Goal: Navigation & Orientation: Find specific page/section

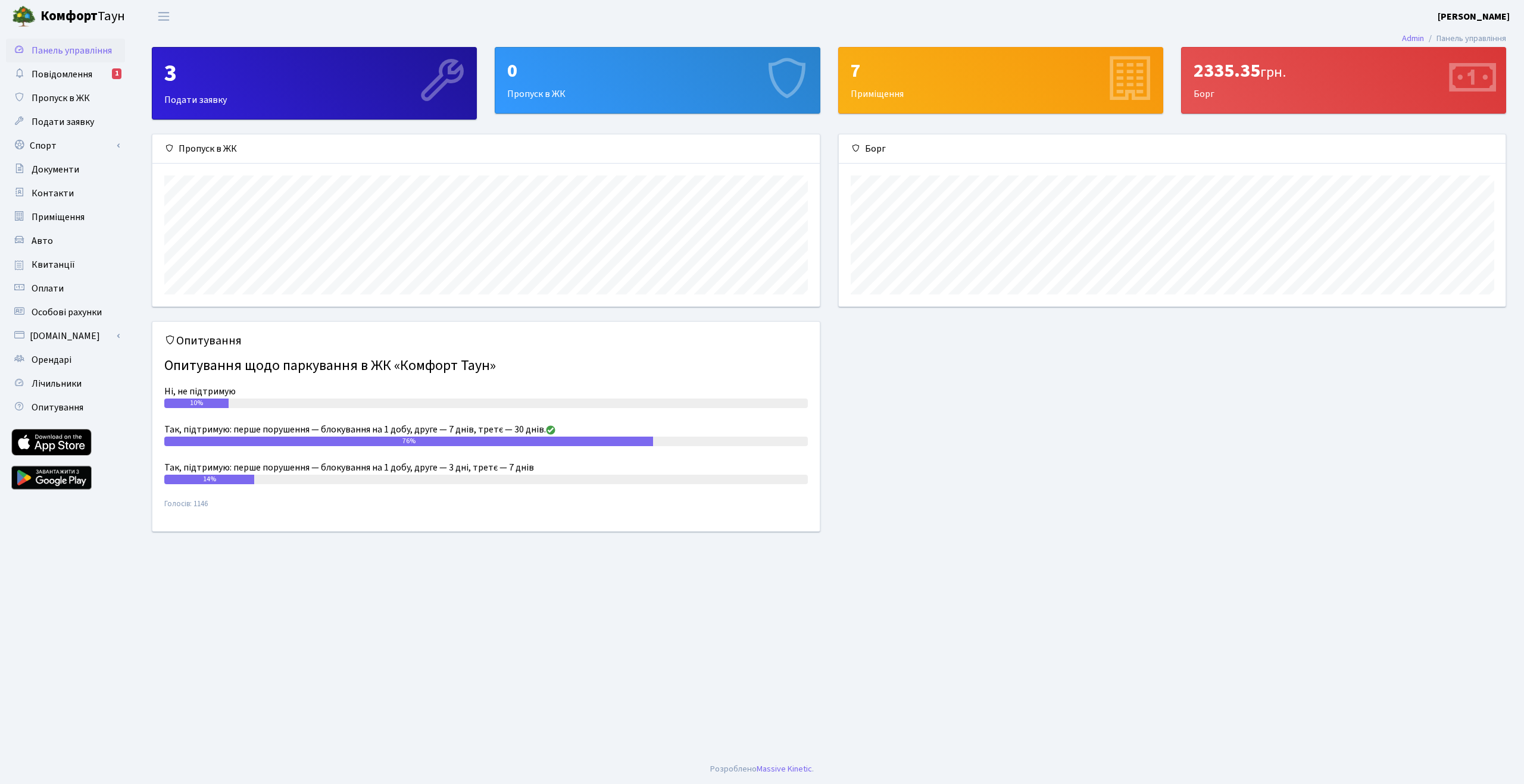
scroll to position [172, 667]
click at [60, 77] on span "Повідомлення" at bounding box center [61, 74] width 60 height 13
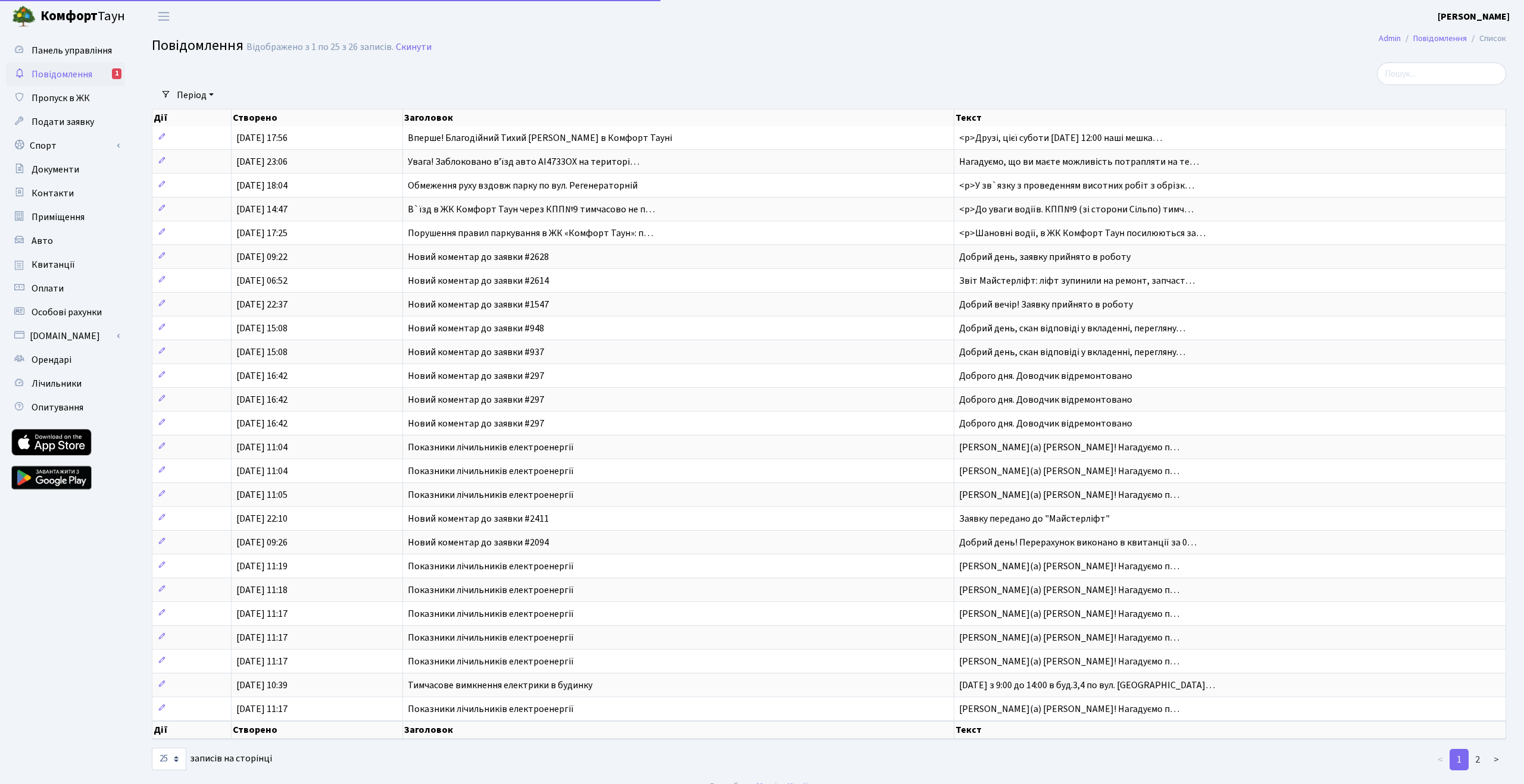
select select "25"
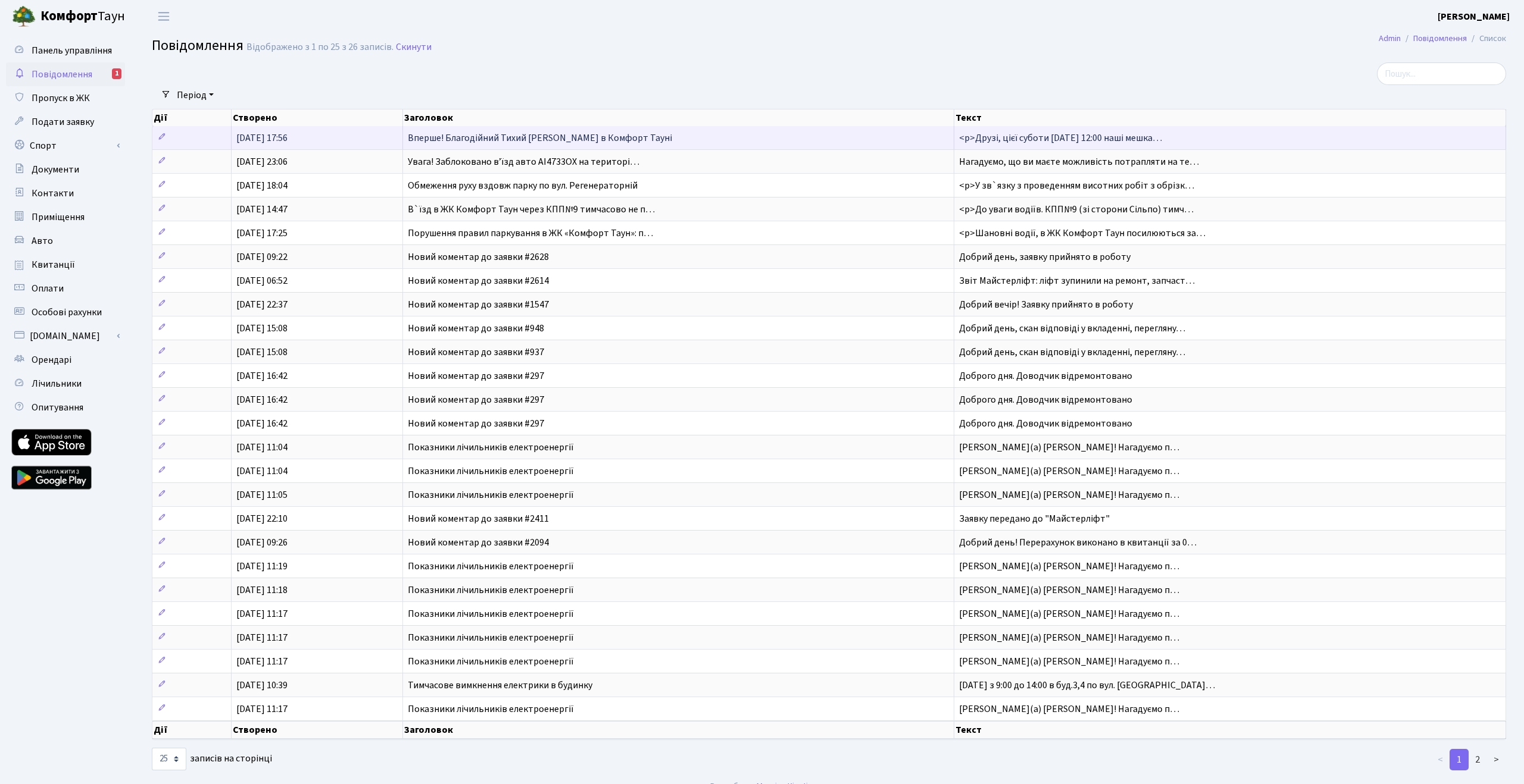
click at [497, 140] on span "Вперше! Благодійний Тихий [PERSON_NAME] в Комфорт Тауні" at bounding box center [540, 138] width 265 height 13
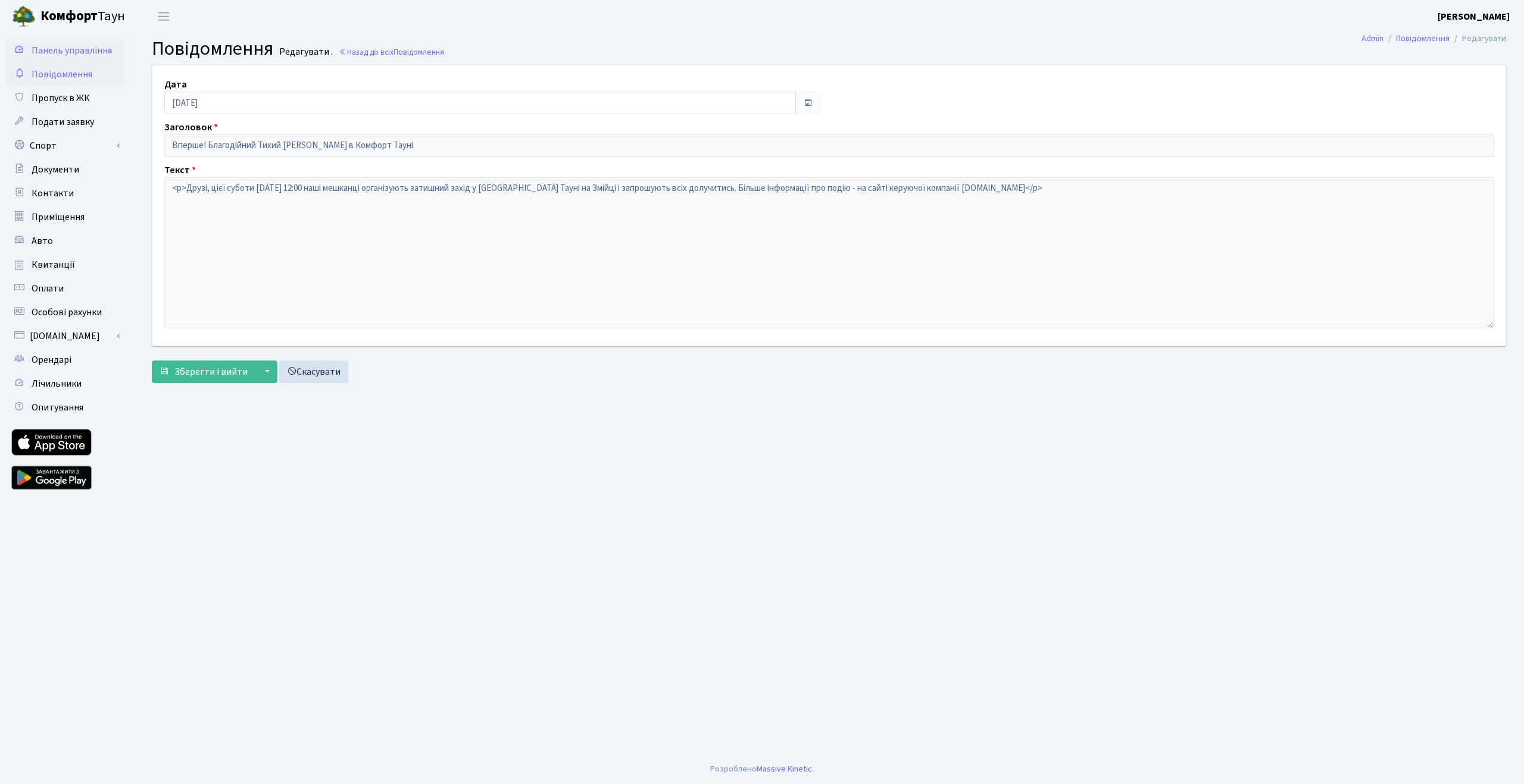
click at [55, 51] on span "Панель управління" at bounding box center [71, 50] width 81 height 13
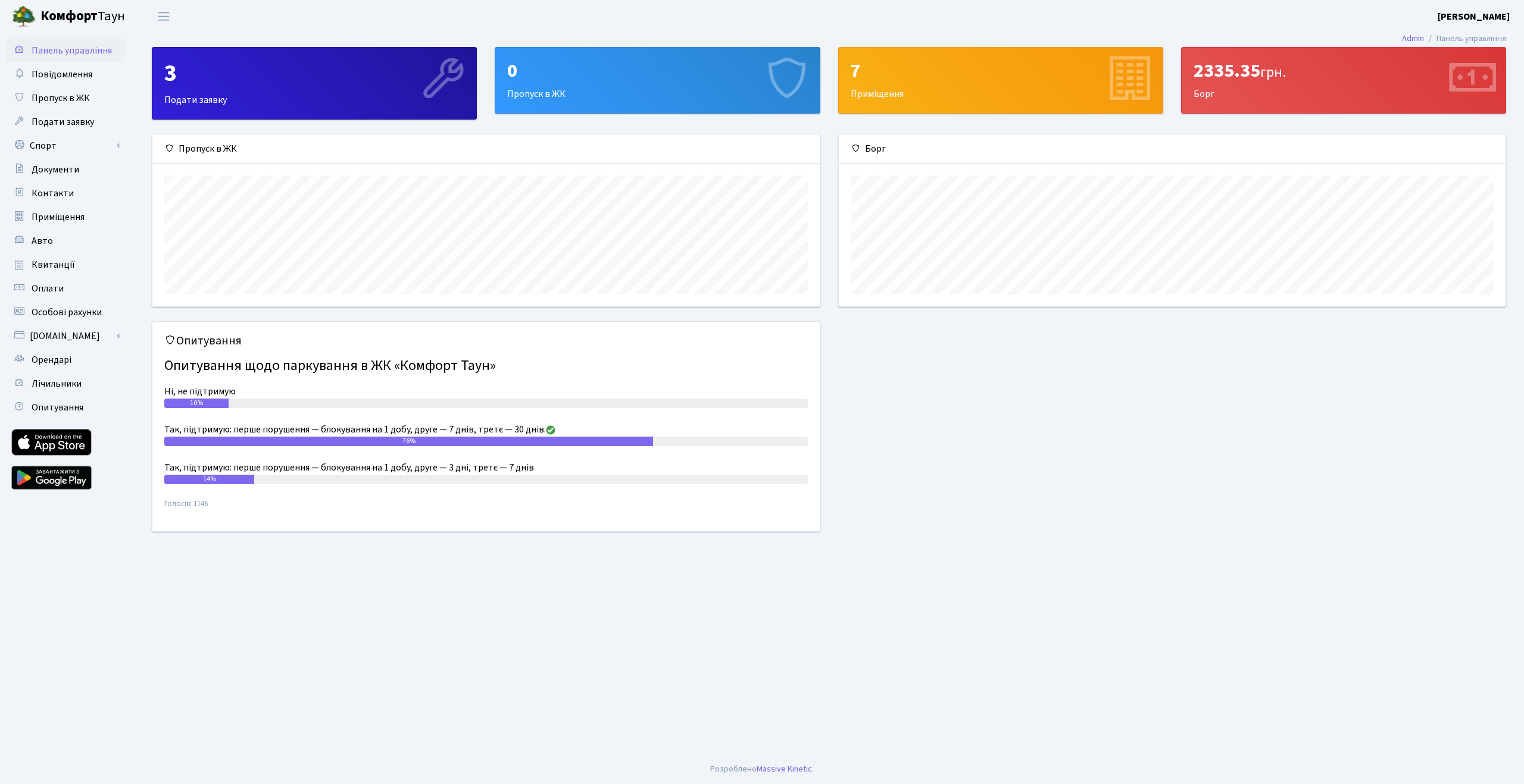
scroll to position [172, 667]
click at [1251, 102] on div "2335.35 грн. Борг" at bounding box center [1344, 81] width 324 height 66
click at [1133, 76] on icon at bounding box center [1129, 81] width 57 height 57
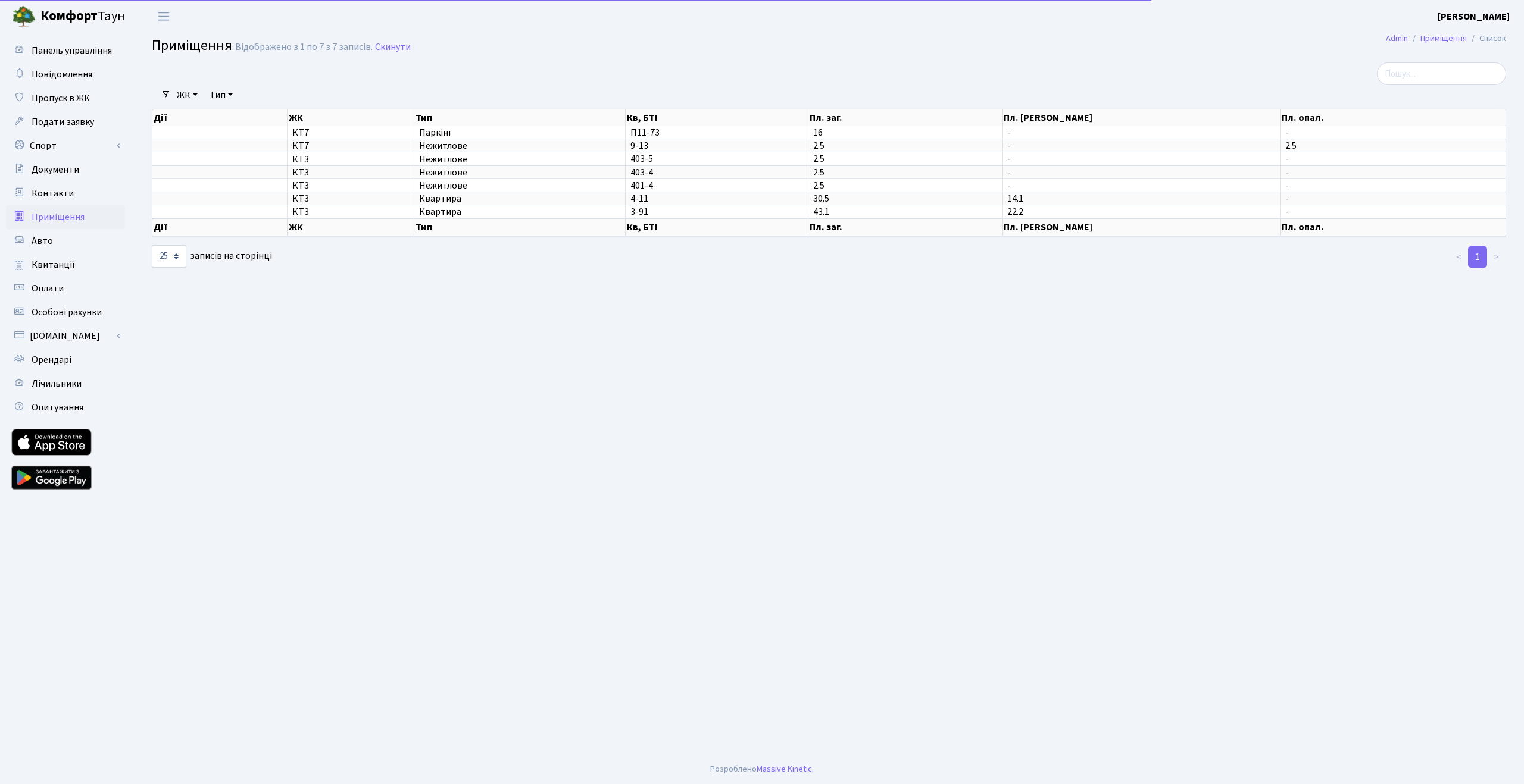
select select "25"
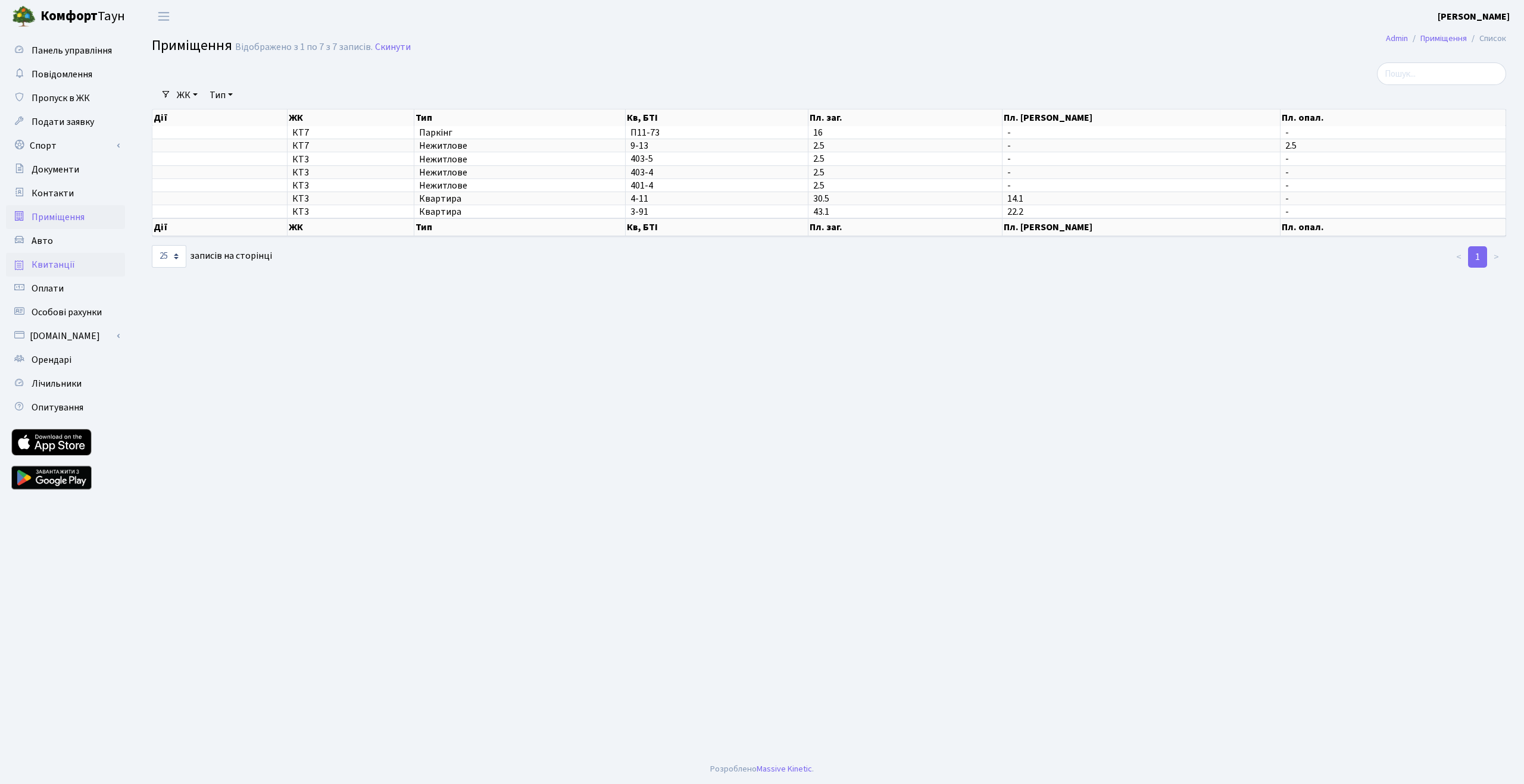
click at [86, 267] on link "Квитанції" at bounding box center [66, 264] width 119 height 24
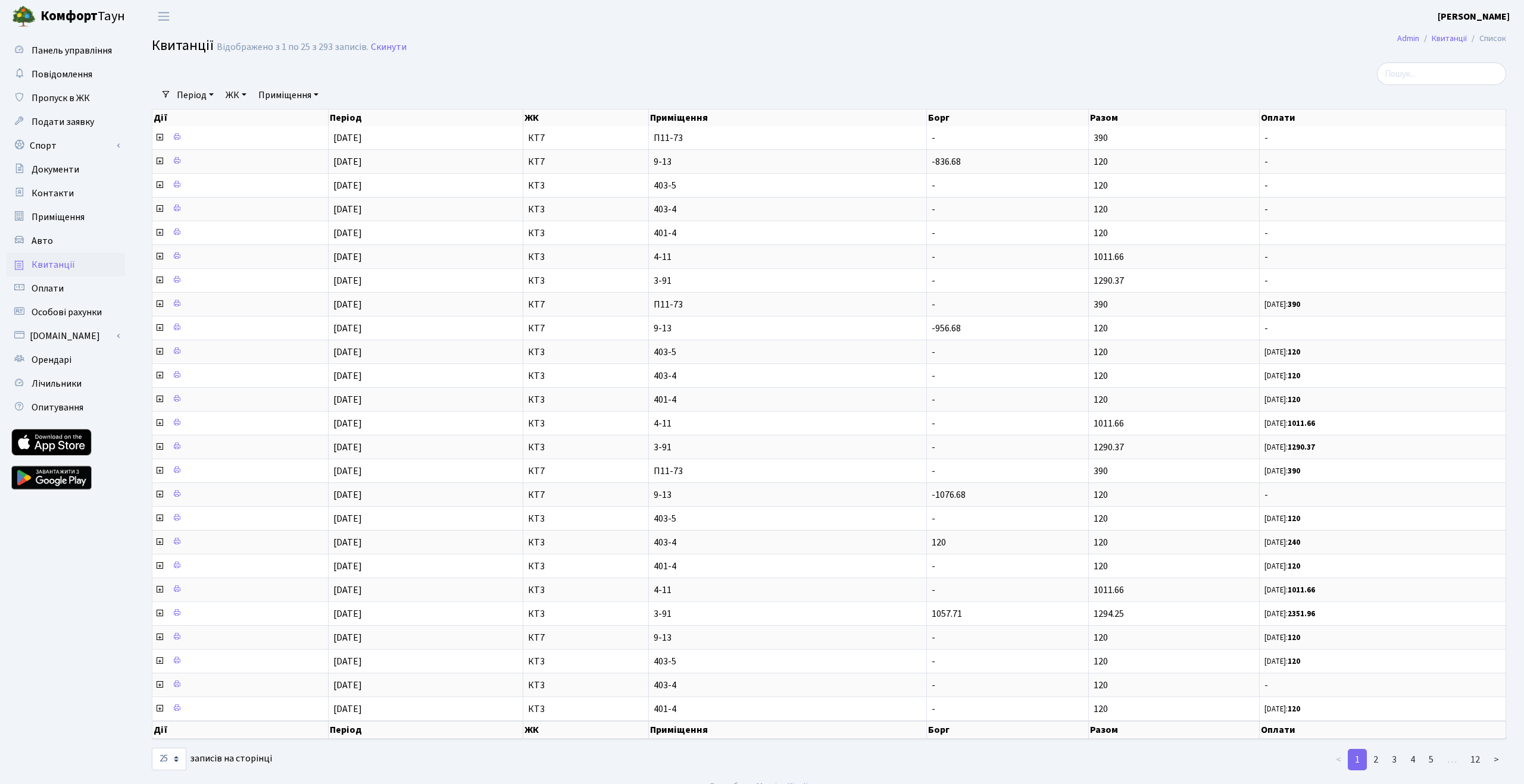
select select "25"
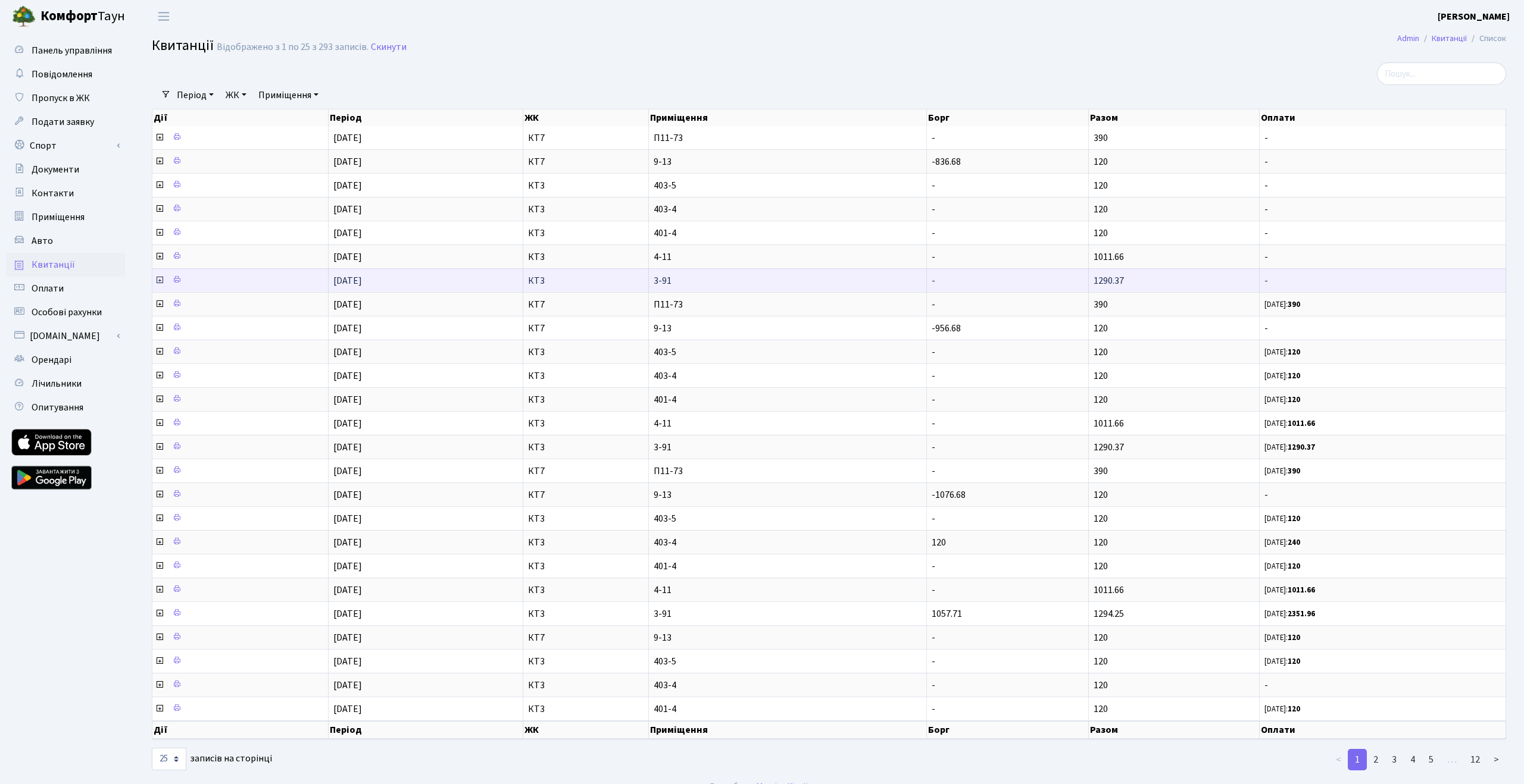
click at [746, 285] on span "3-91" at bounding box center [787, 281] width 268 height 9
click at [159, 280] on icon at bounding box center [159, 280] width 9 height 9
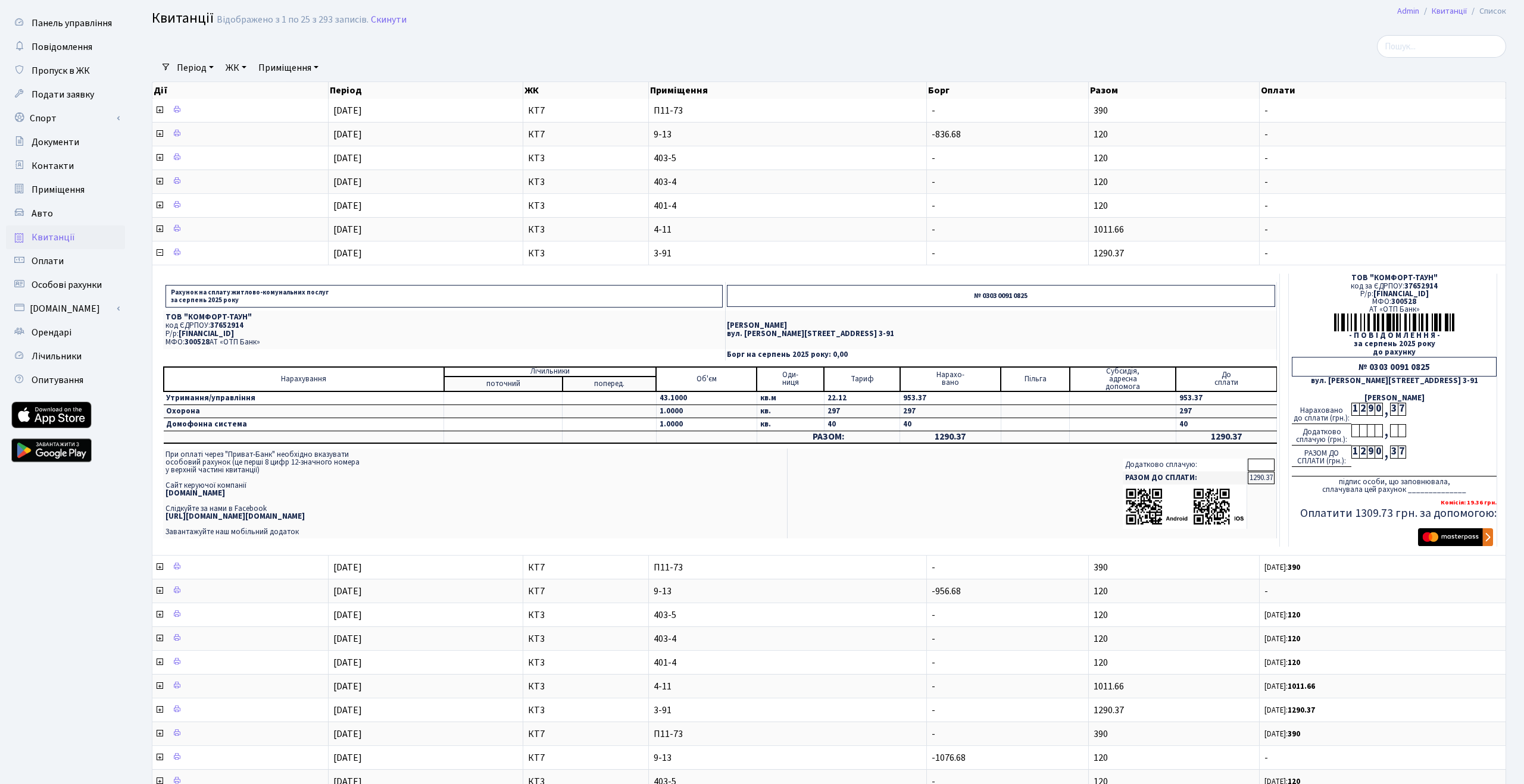
scroll to position [26, 0]
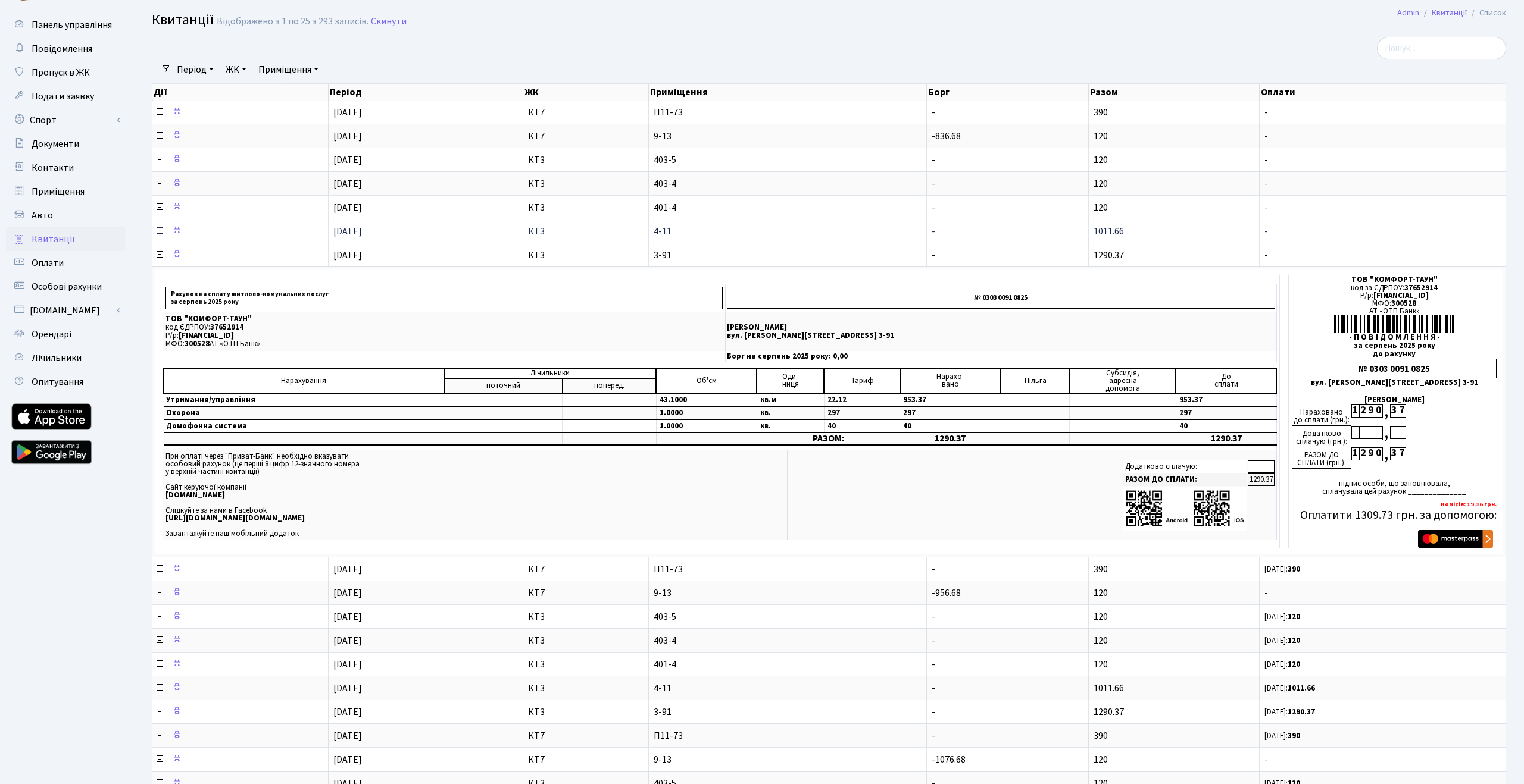
click at [829, 230] on span "4-11" at bounding box center [787, 231] width 268 height 9
click at [158, 253] on icon at bounding box center [159, 254] width 9 height 9
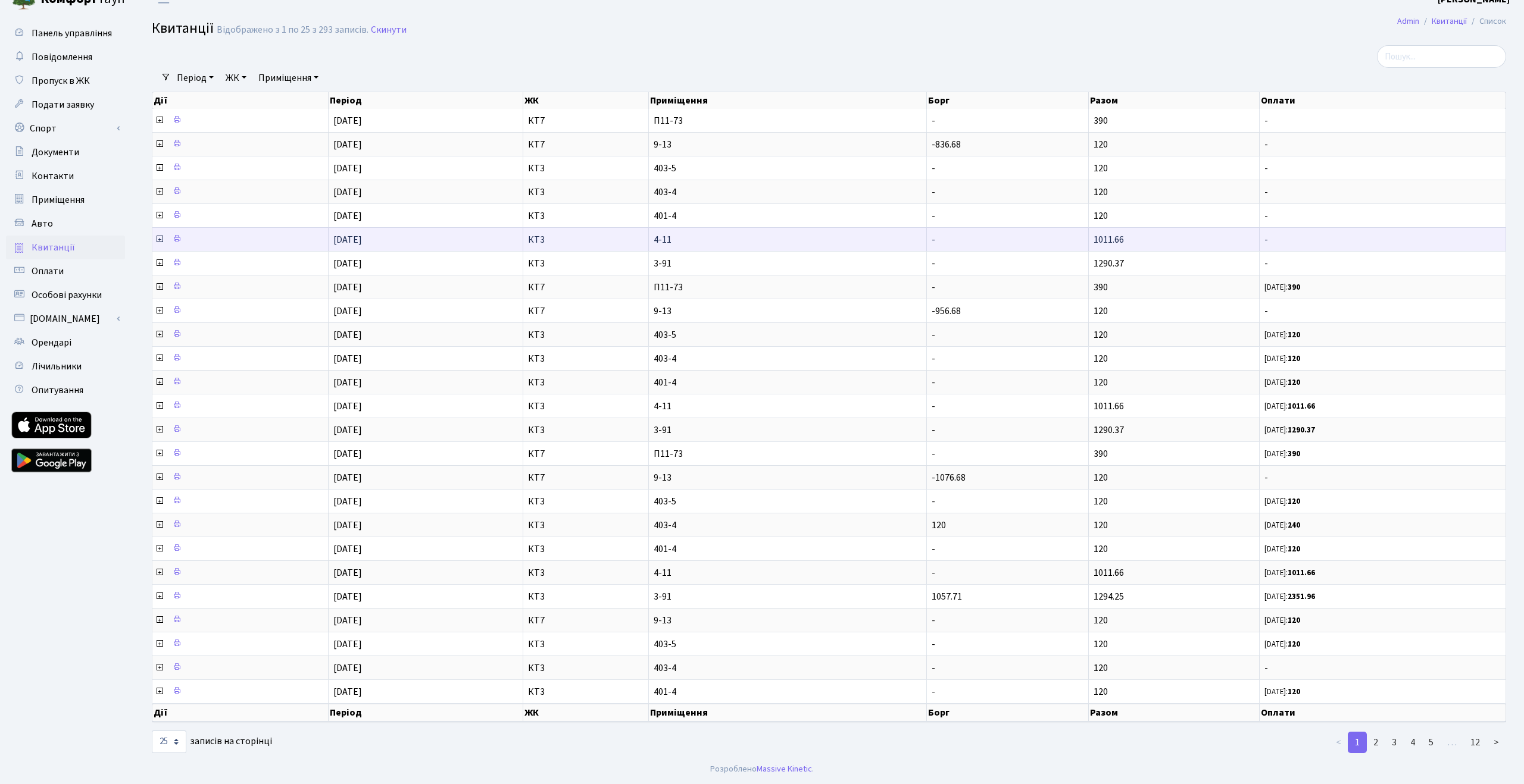
scroll to position [17, 0]
click at [159, 240] on icon at bounding box center [159, 239] width 9 height 9
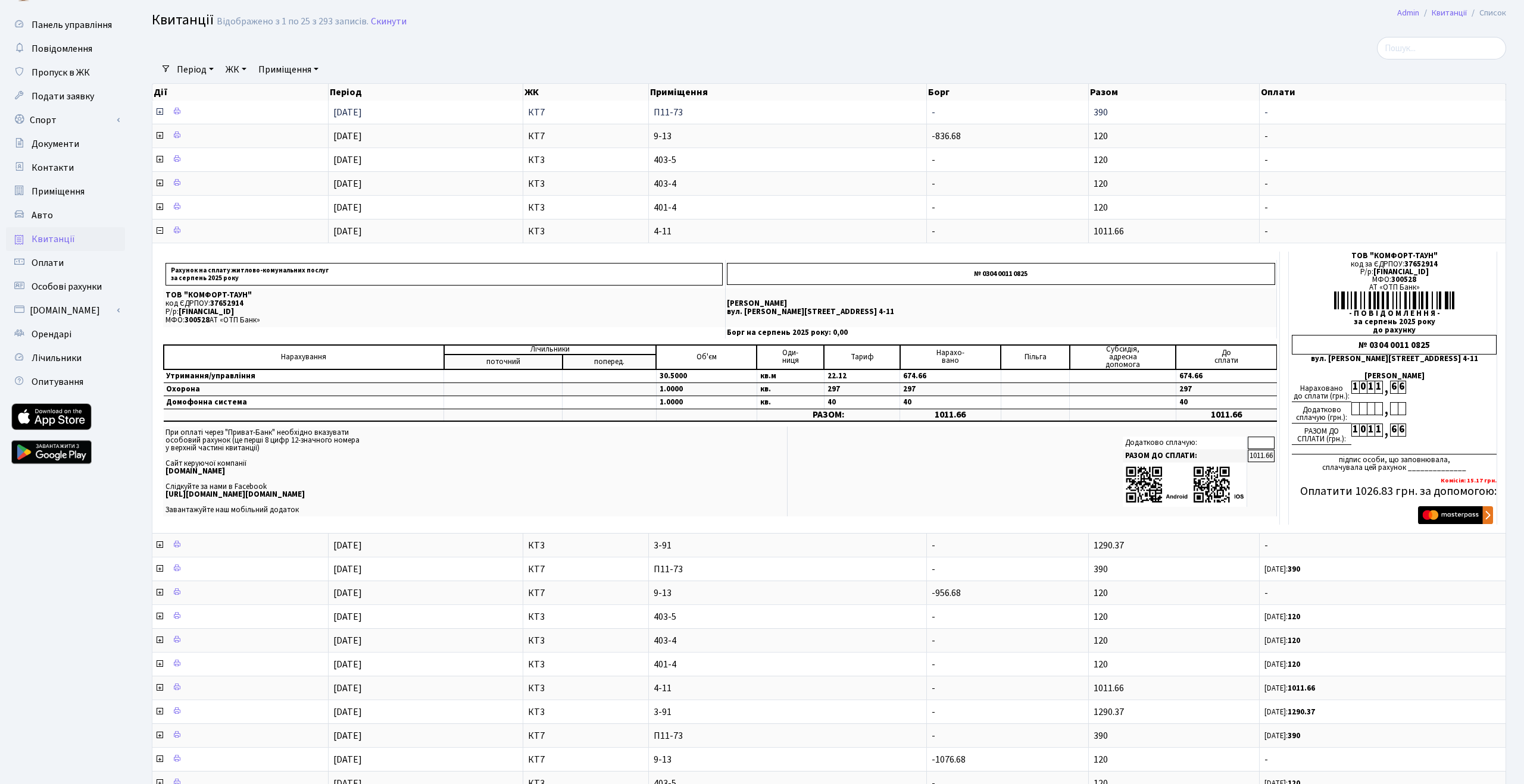
click at [158, 111] on icon at bounding box center [159, 112] width 9 height 9
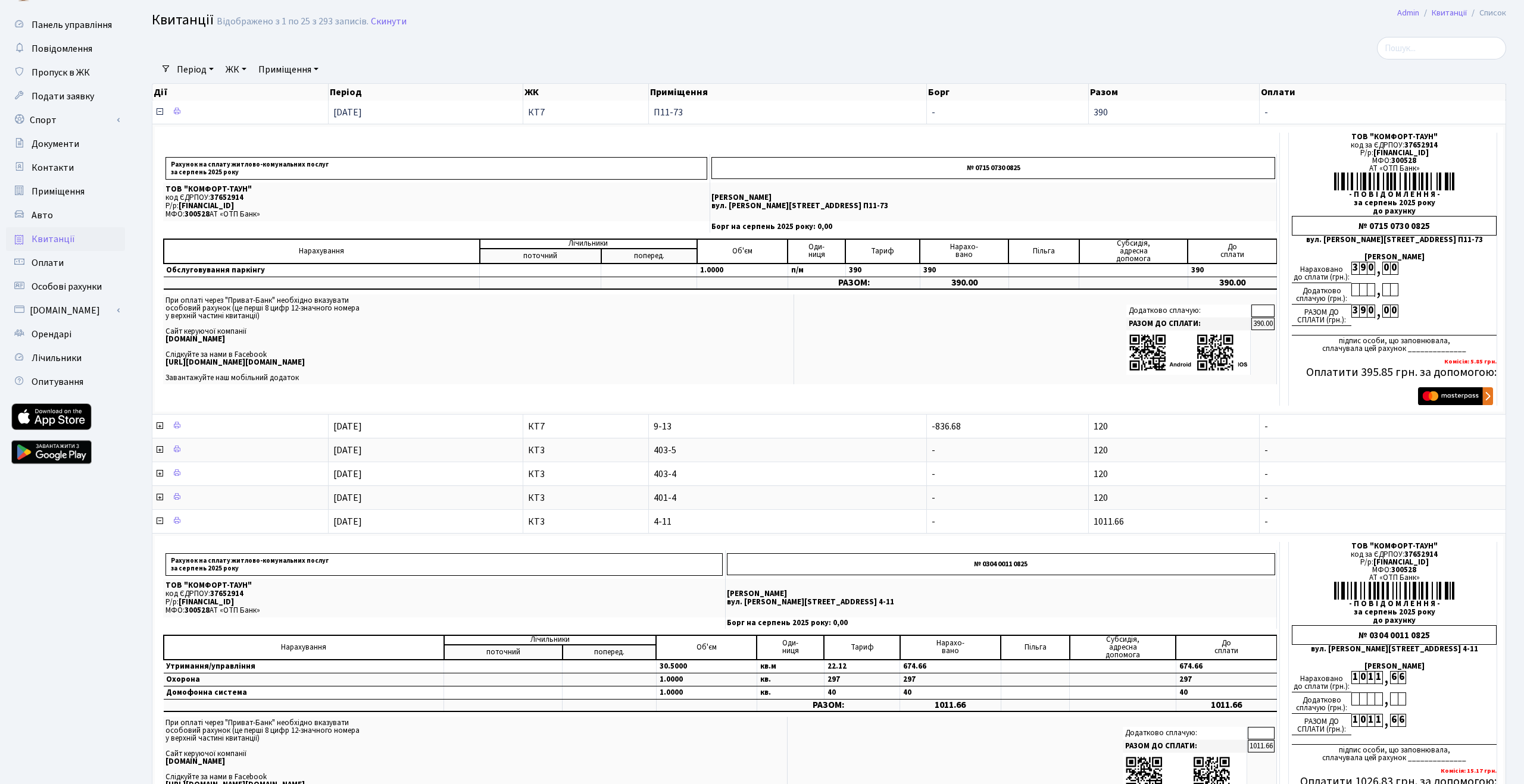
click at [159, 110] on icon at bounding box center [159, 112] width 9 height 9
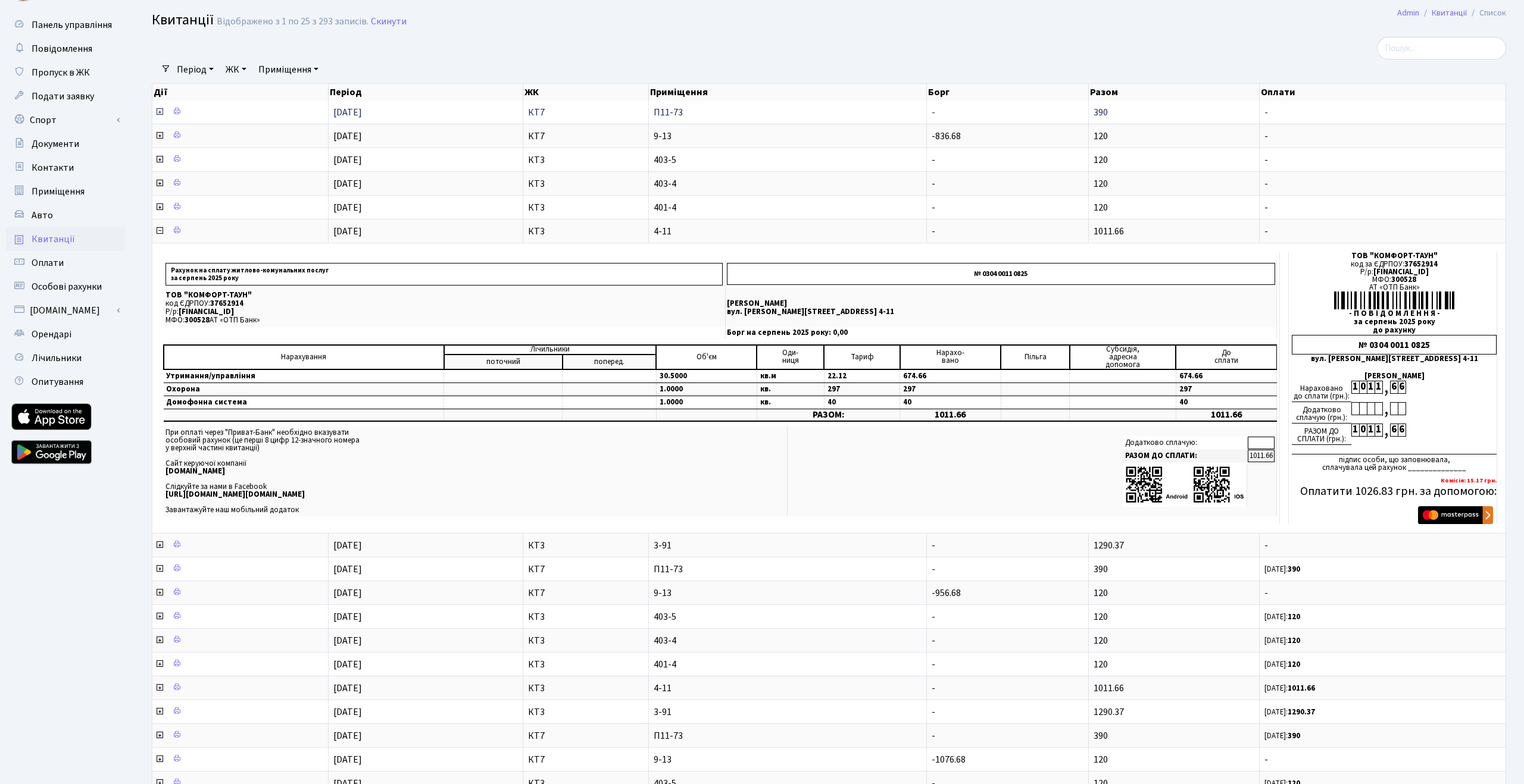
click at [161, 110] on icon at bounding box center [159, 112] width 9 height 9
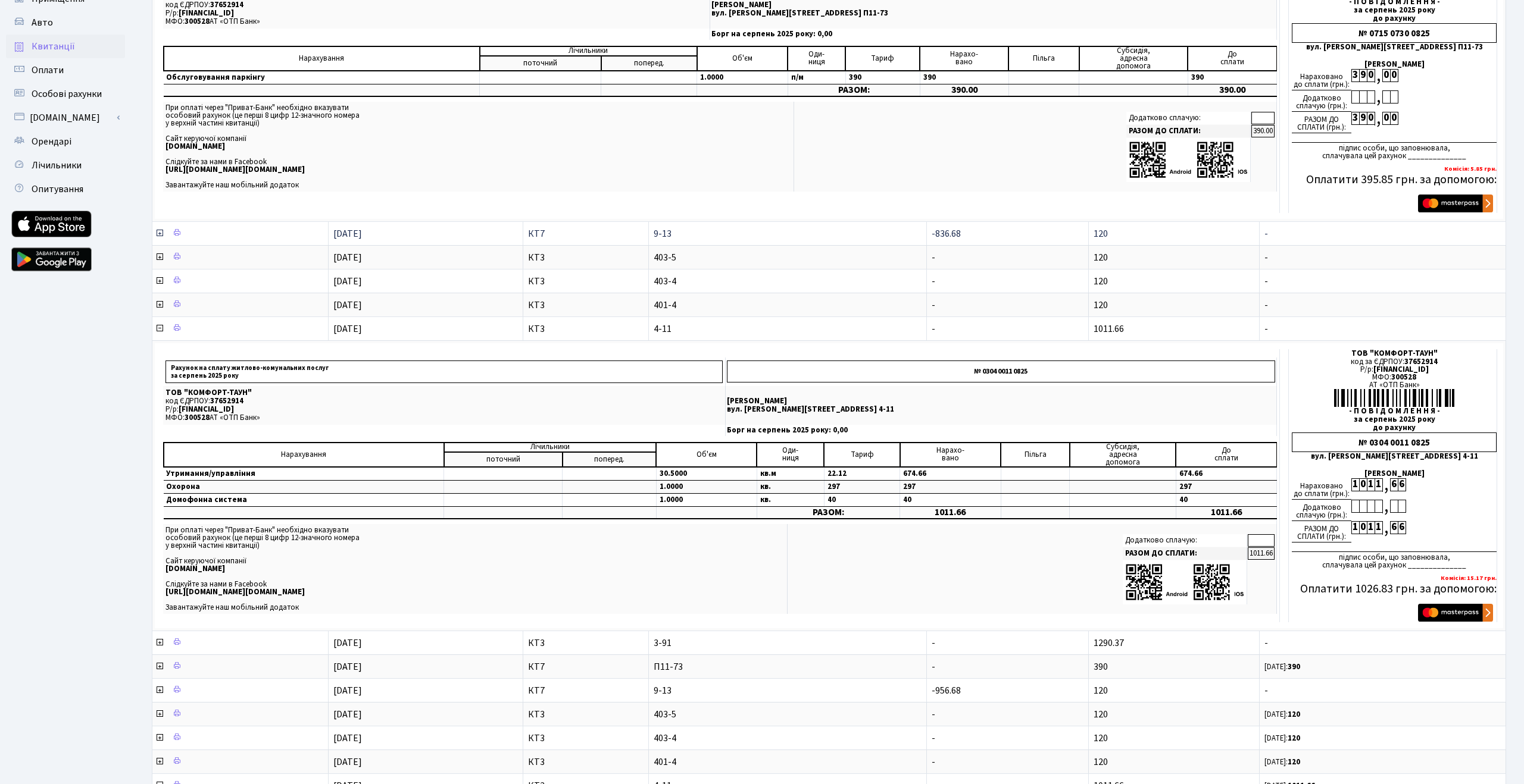
scroll to position [220, 0]
click at [159, 278] on icon at bounding box center [159, 280] width 9 height 9
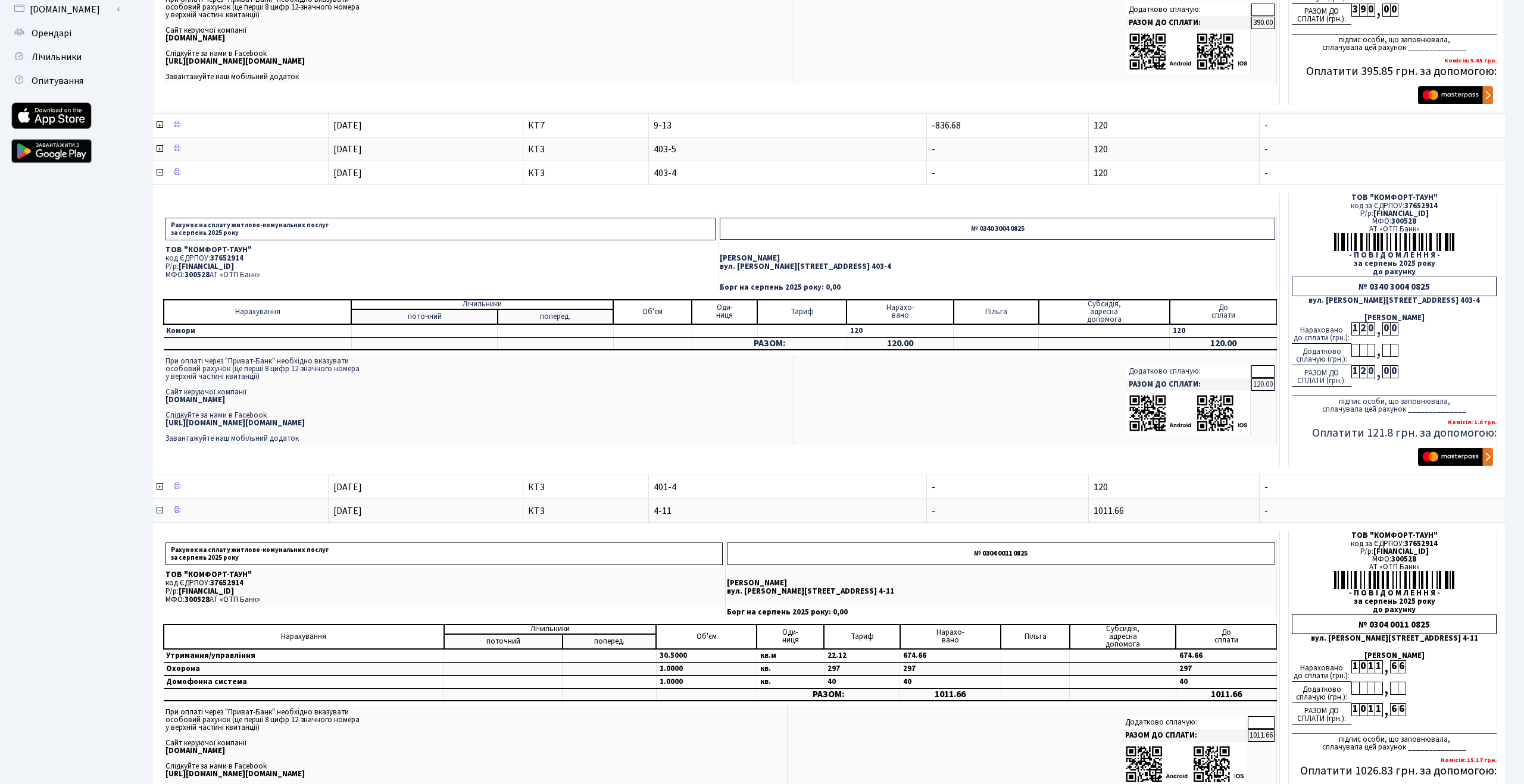
scroll to position [326, 0]
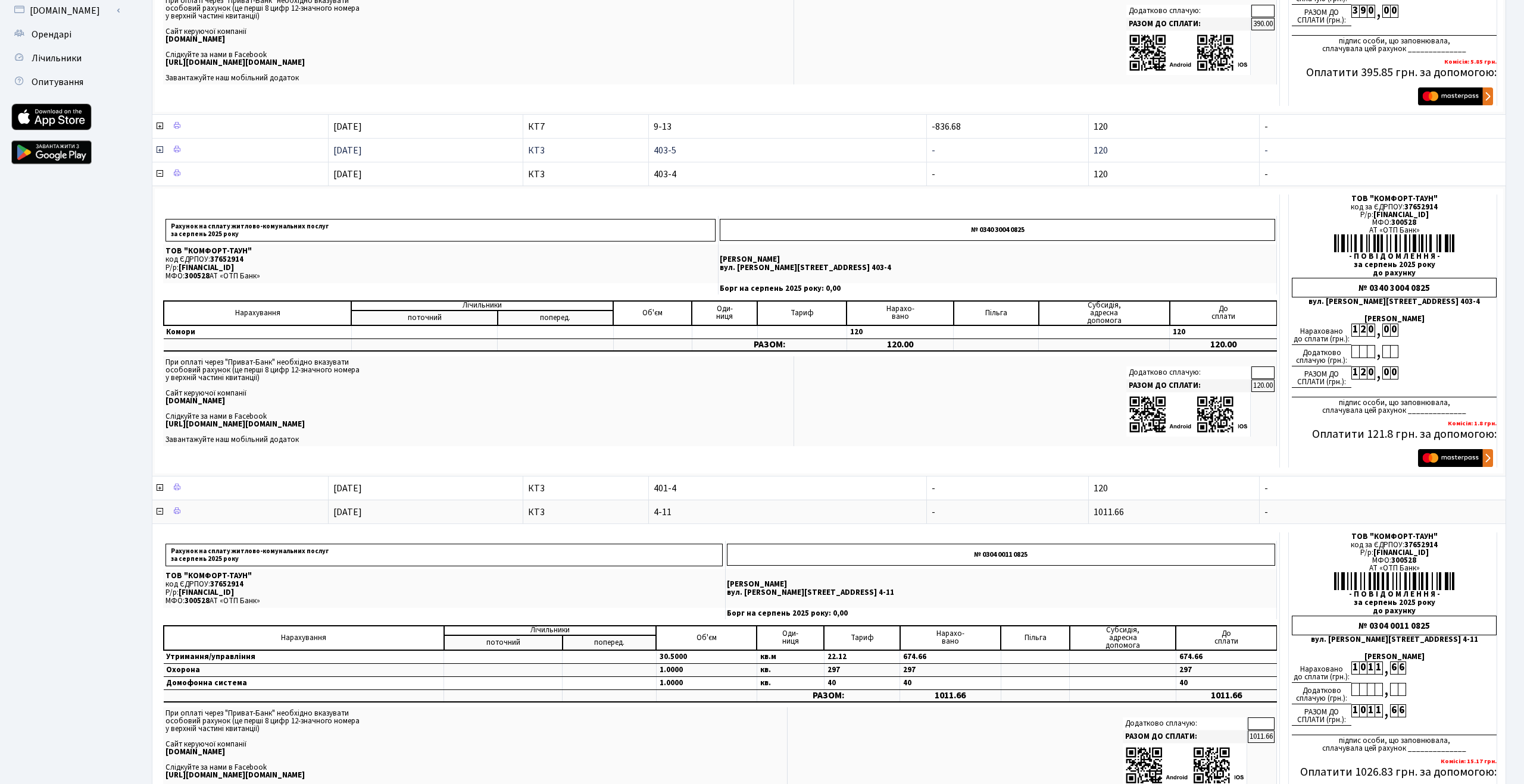
click at [159, 150] on icon at bounding box center [159, 150] width 9 height 9
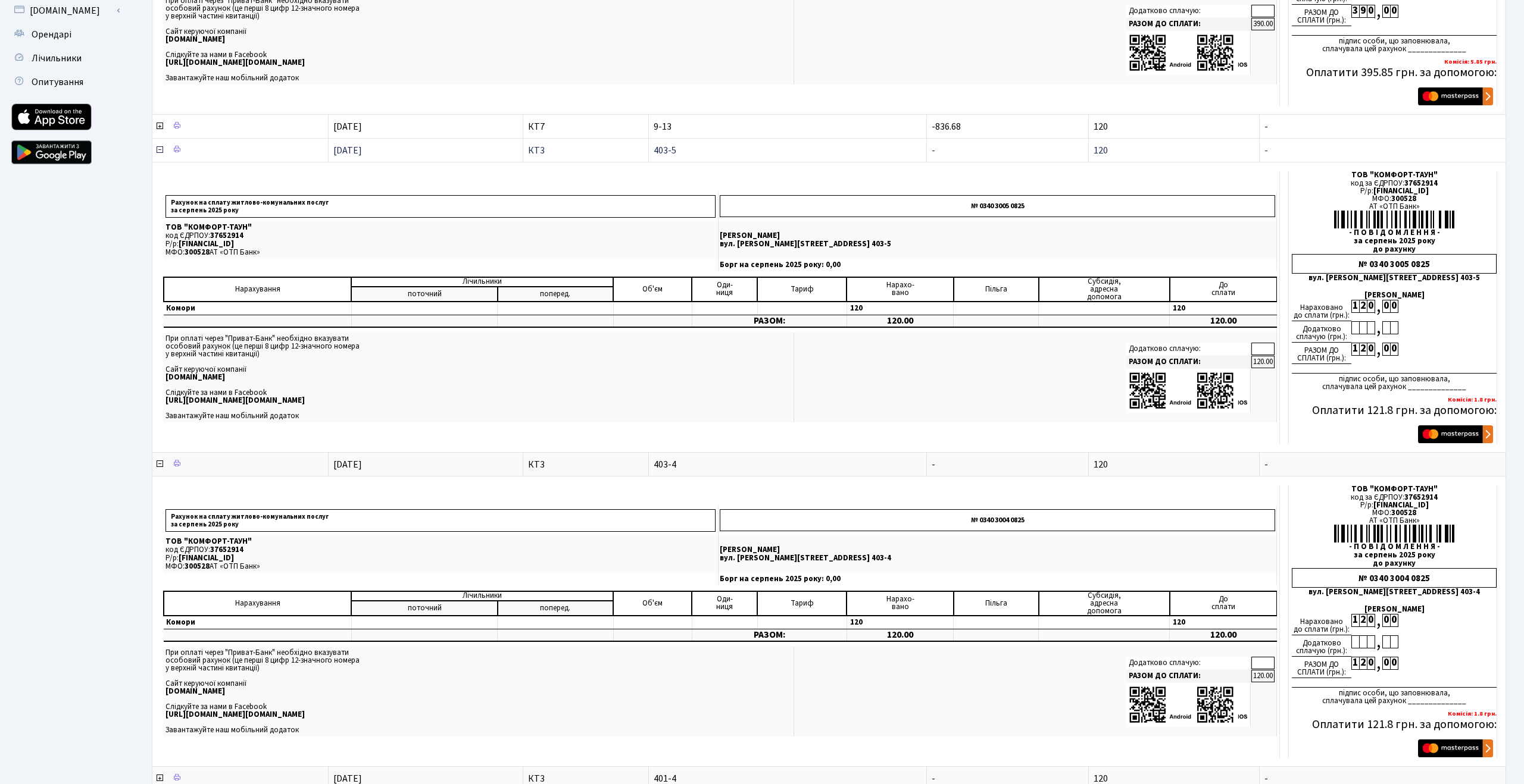
click at [159, 151] on icon at bounding box center [159, 150] width 9 height 9
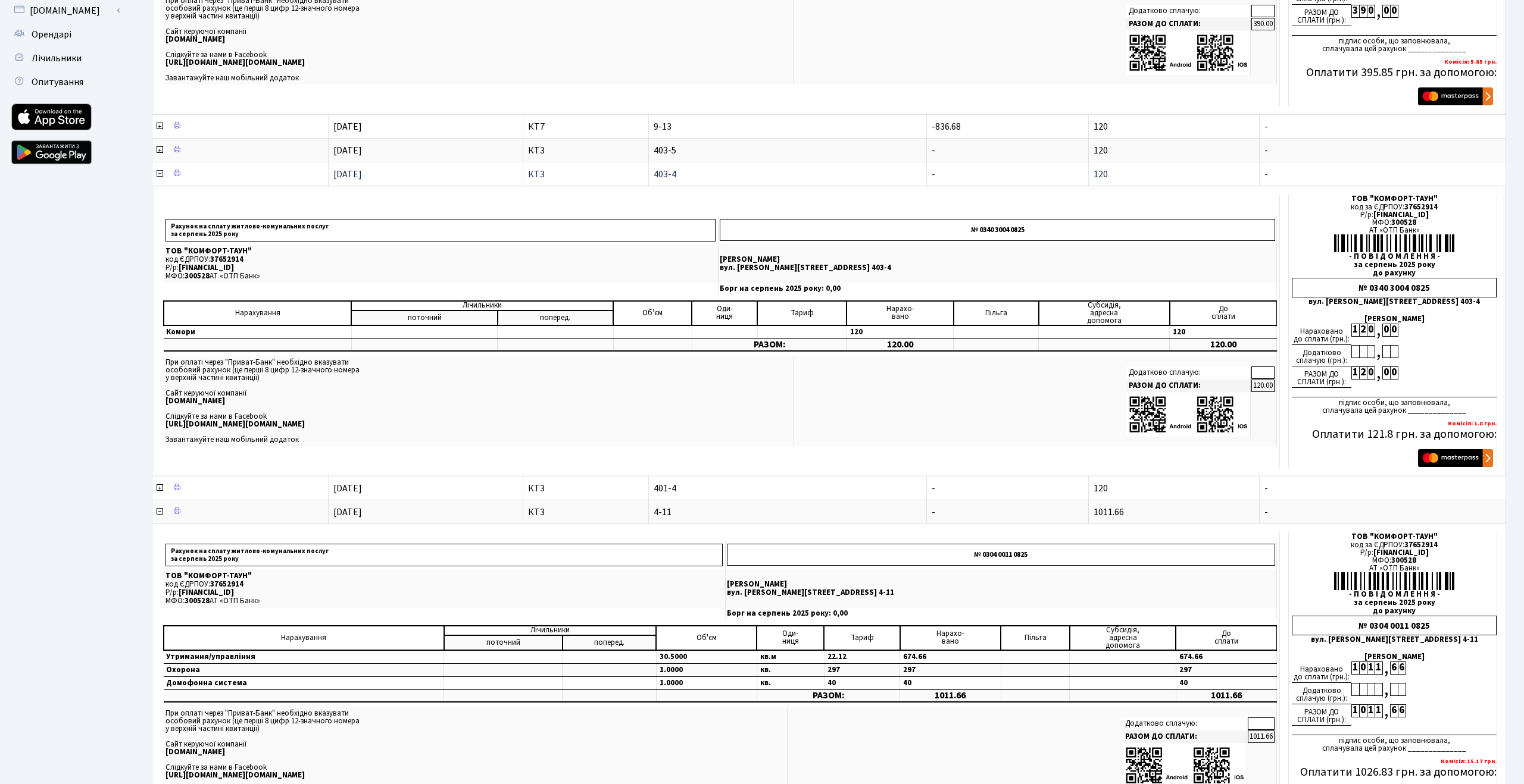
click at [158, 173] on icon at bounding box center [159, 174] width 9 height 9
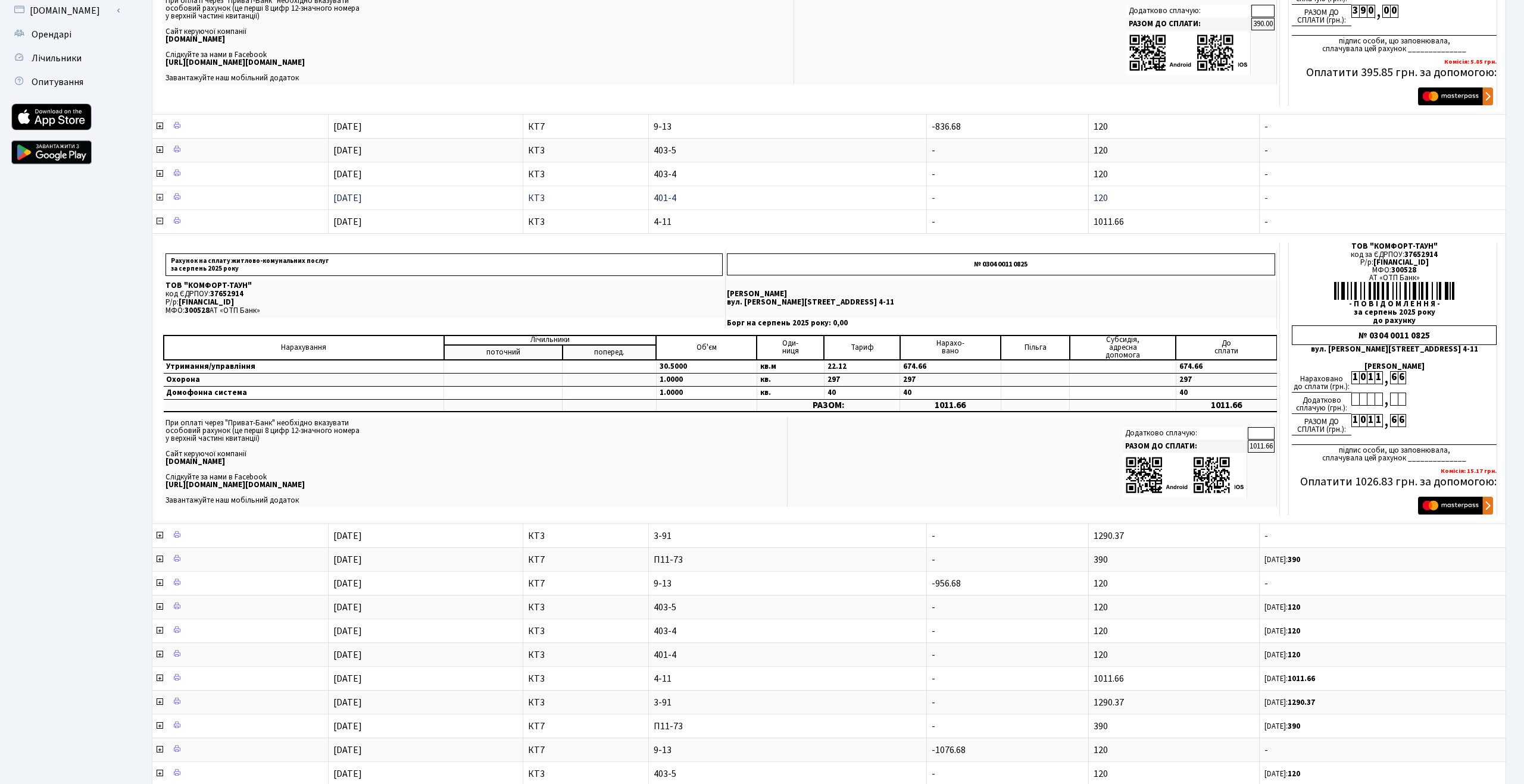
click at [159, 200] on icon at bounding box center [159, 198] width 9 height 9
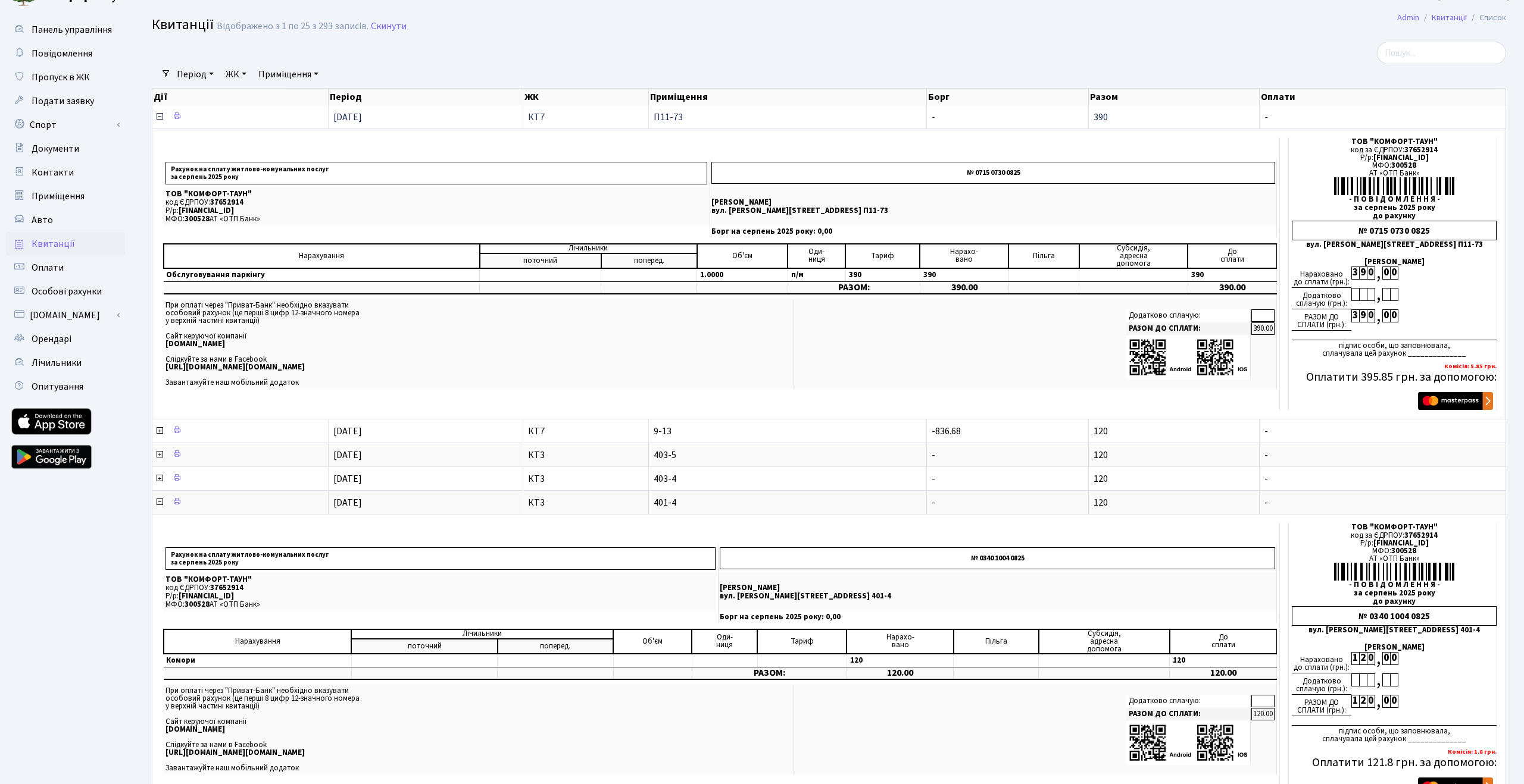
scroll to position [0, 0]
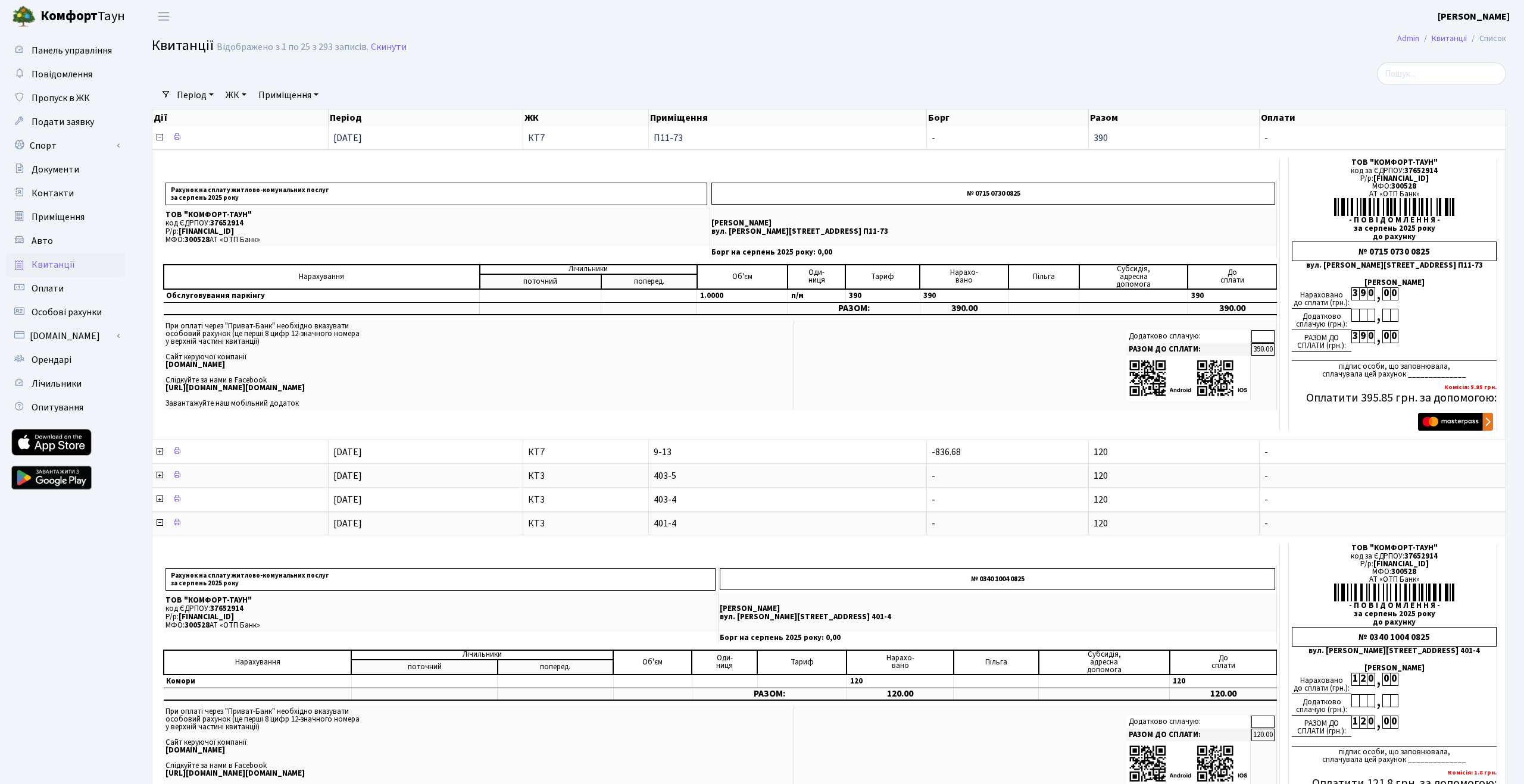
click at [160, 138] on icon at bounding box center [159, 137] width 9 height 9
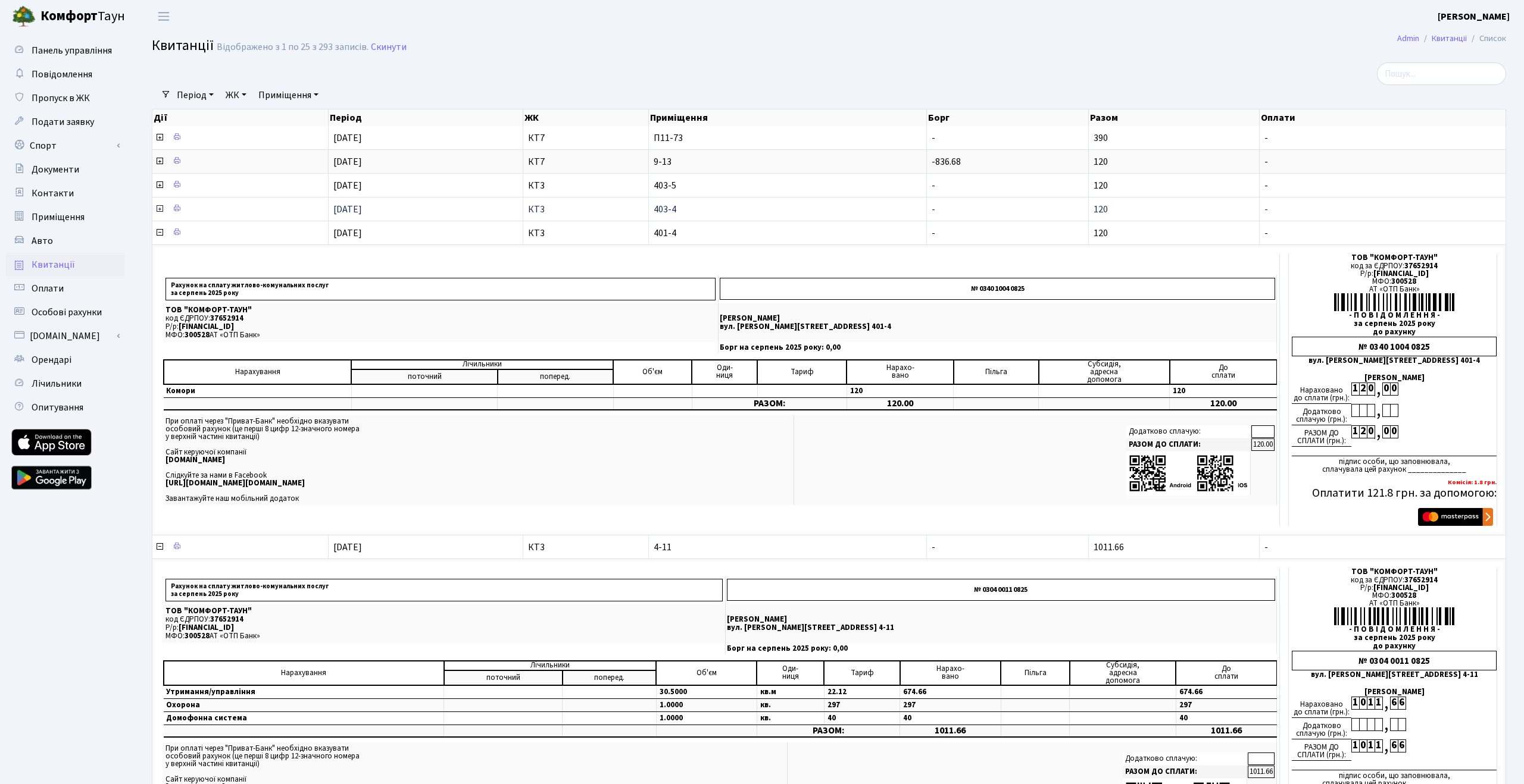
click at [160, 209] on icon at bounding box center [159, 209] width 9 height 9
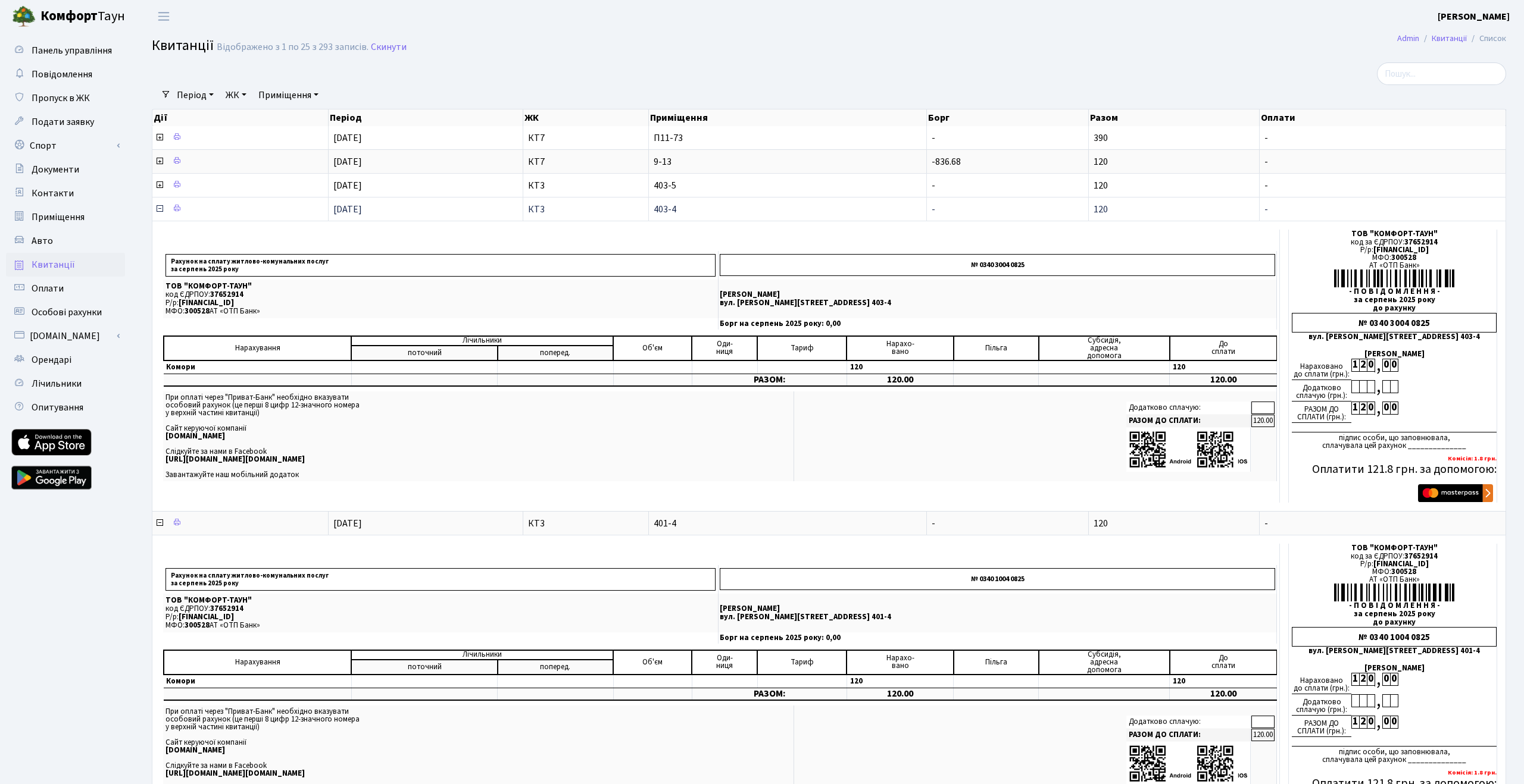
click at [159, 209] on icon at bounding box center [159, 209] width 9 height 9
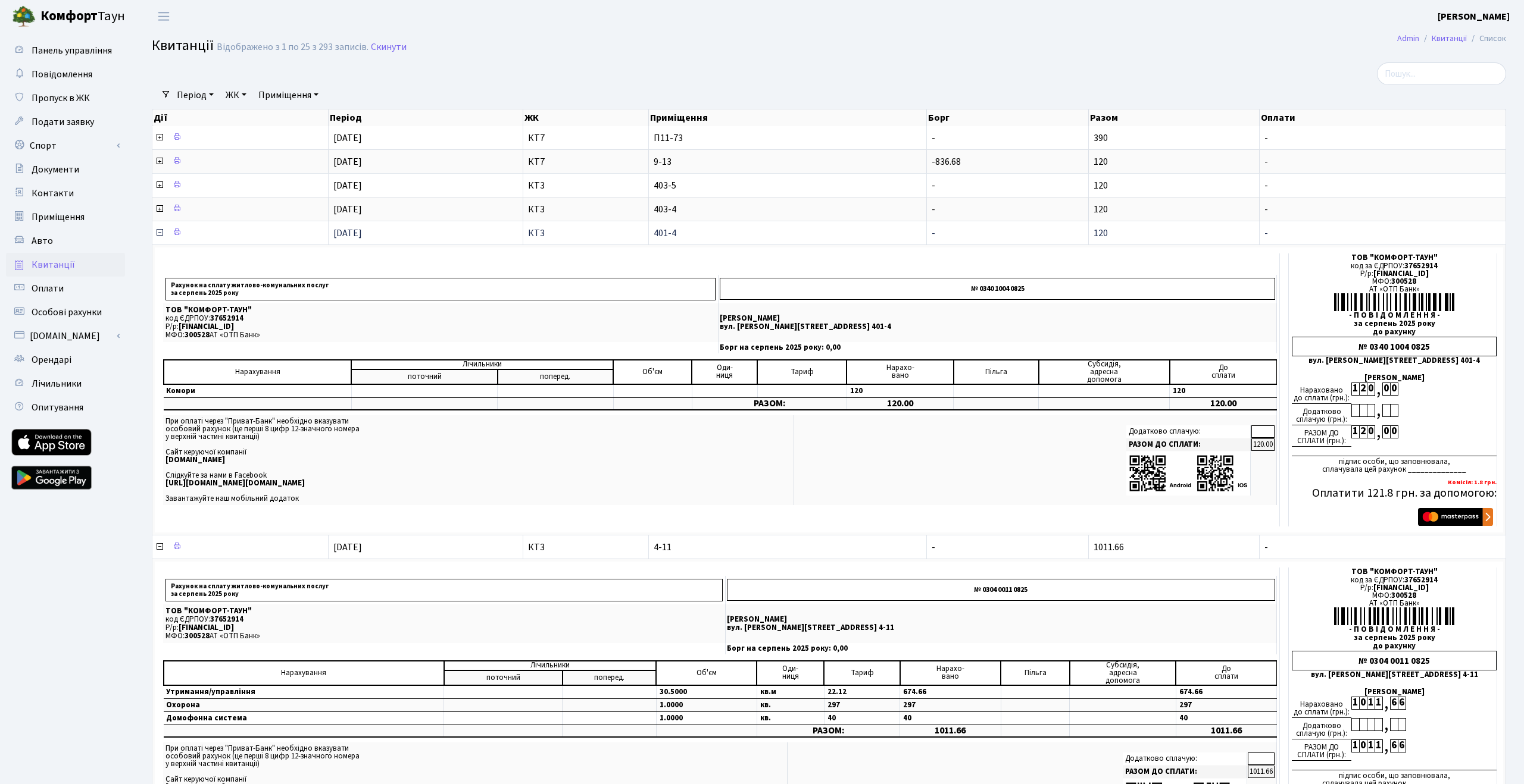
click at [158, 232] on icon at bounding box center [159, 232] width 9 height 9
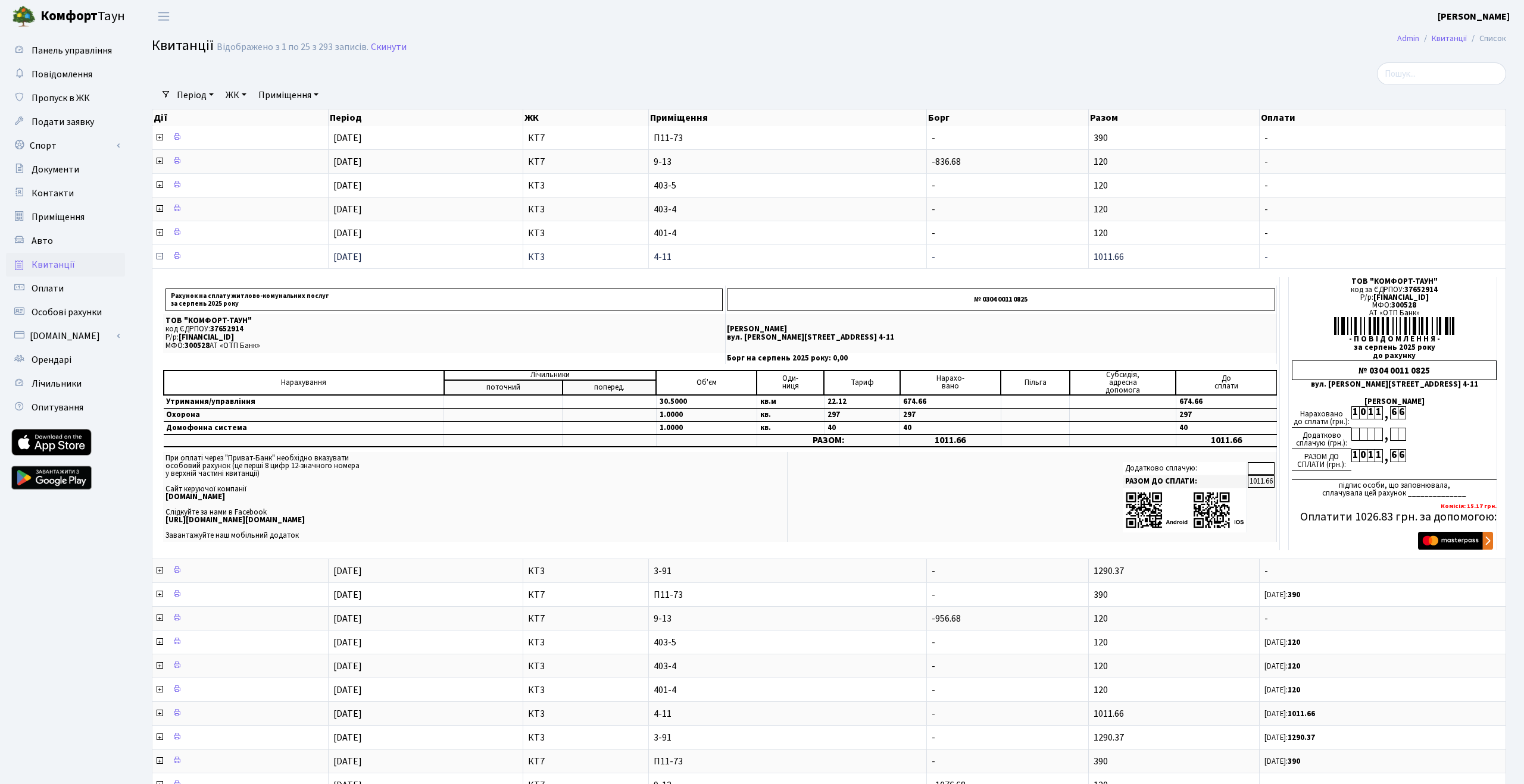
click at [158, 257] on icon at bounding box center [159, 256] width 9 height 9
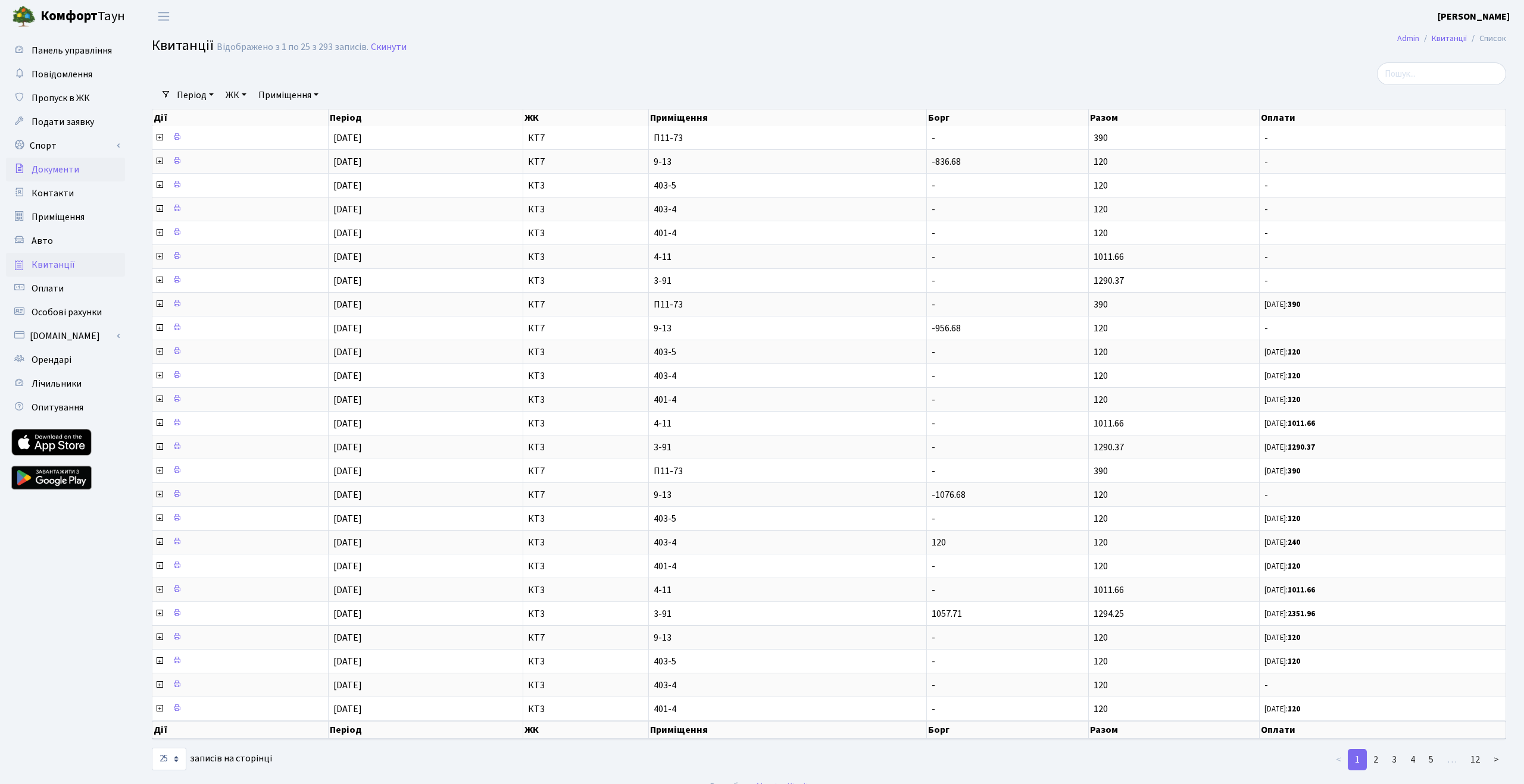
click at [60, 171] on span "Документи" at bounding box center [55, 169] width 48 height 13
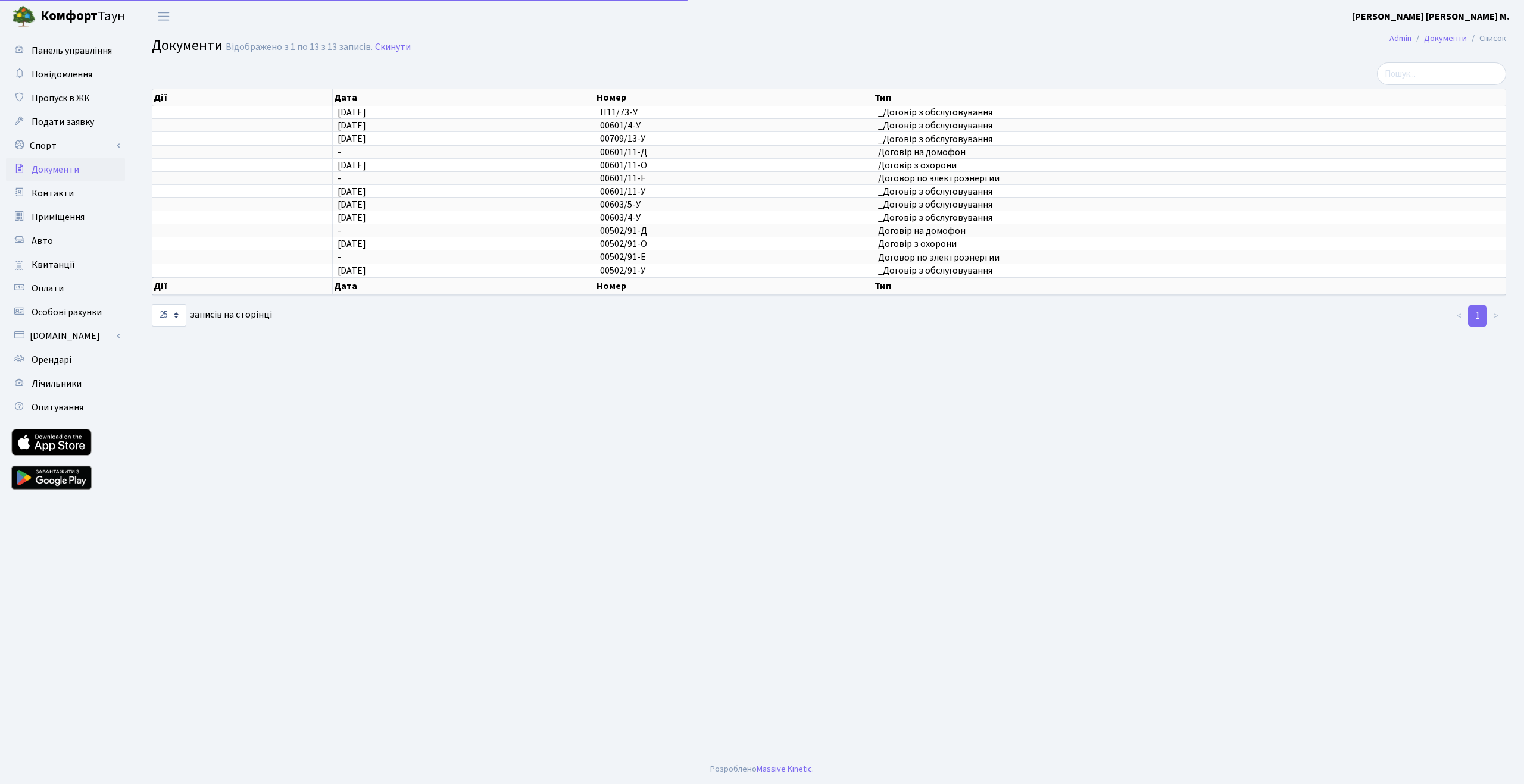
select select "25"
click at [86, 318] on span "Особові рахунки" at bounding box center [66, 312] width 70 height 13
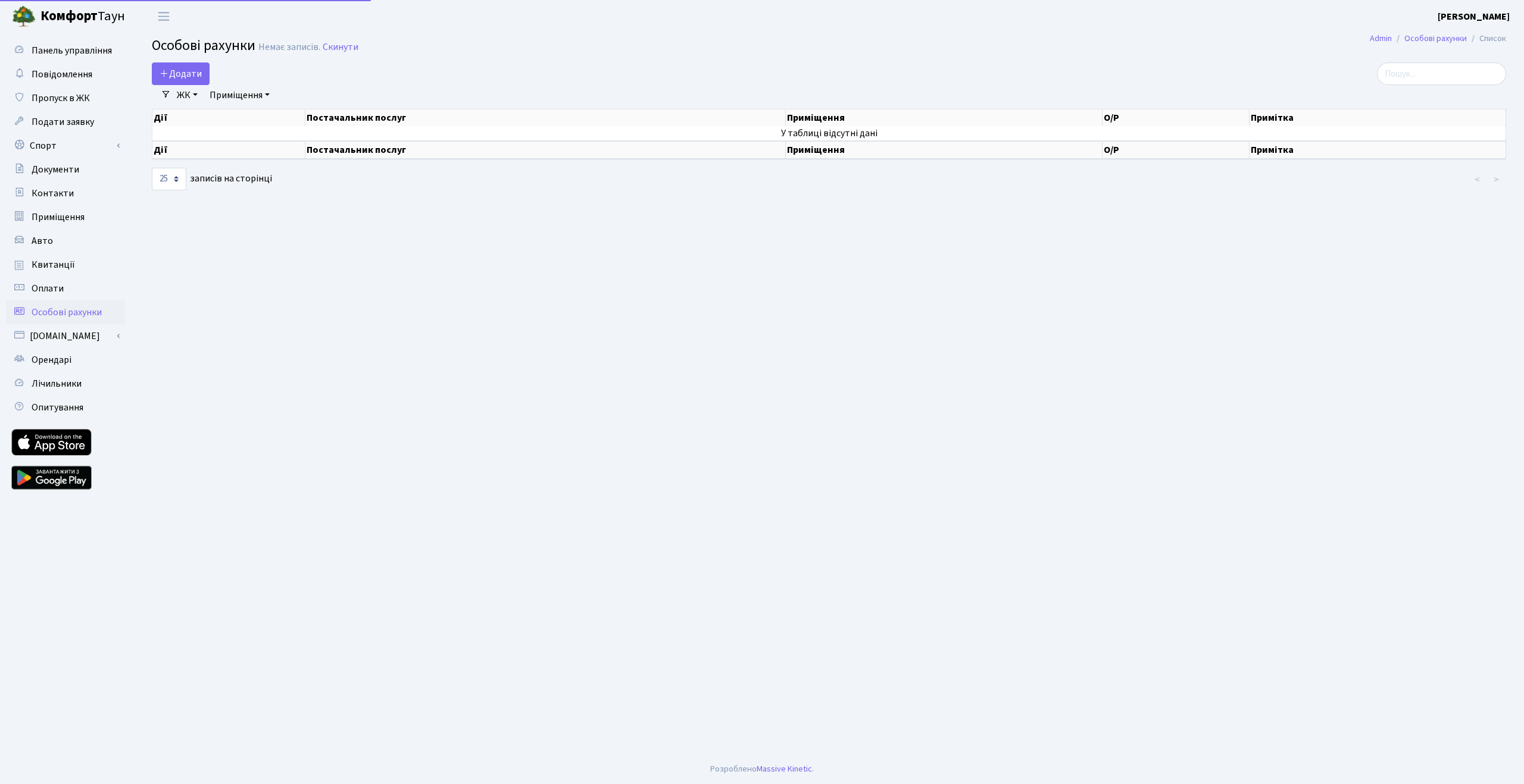
select select "25"
click at [57, 55] on span "Панель управління" at bounding box center [71, 50] width 81 height 13
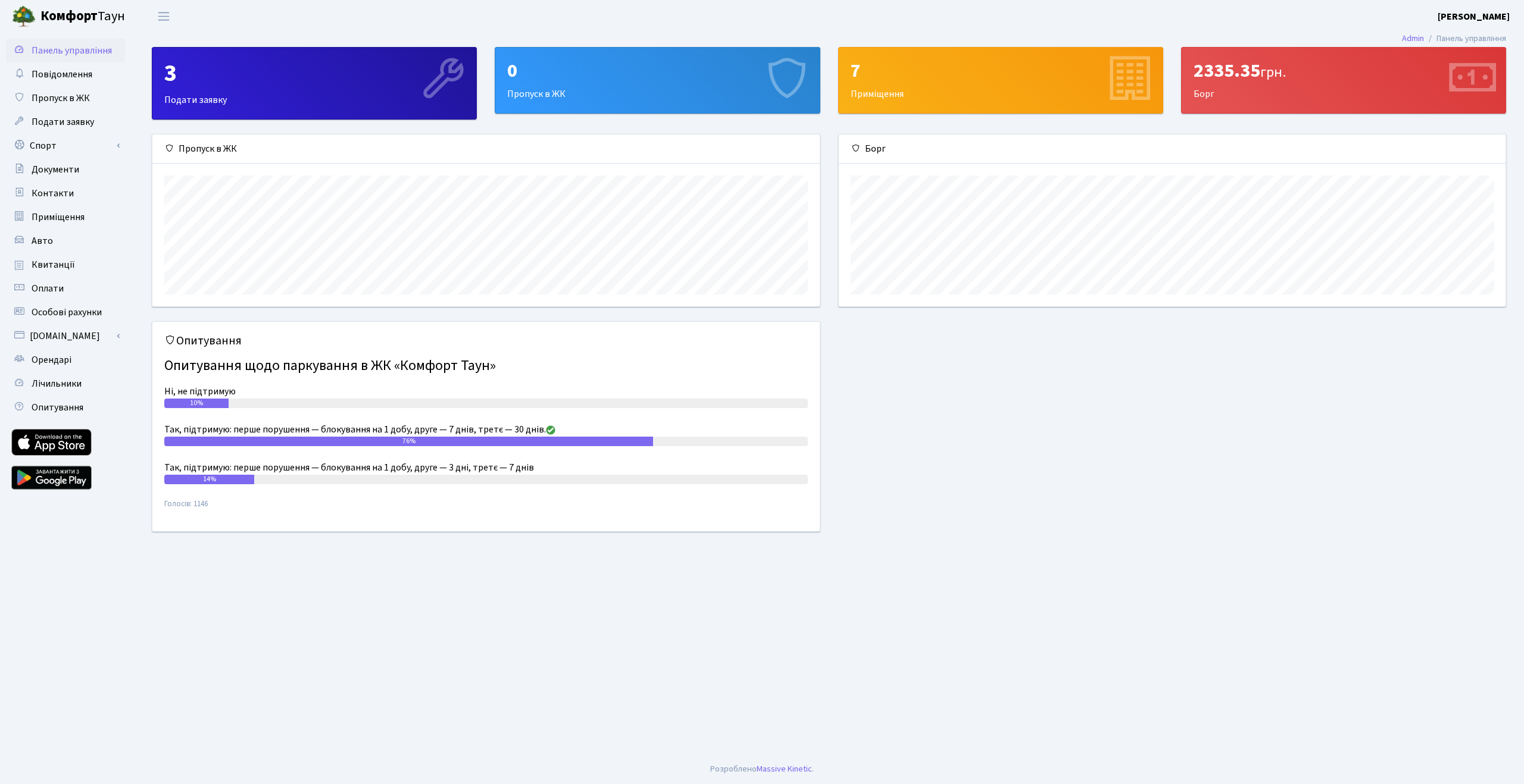
scroll to position [172, 667]
click at [611, 444] on div "76%" at bounding box center [409, 441] width 489 height 9
